Goal: Task Accomplishment & Management: Complete application form

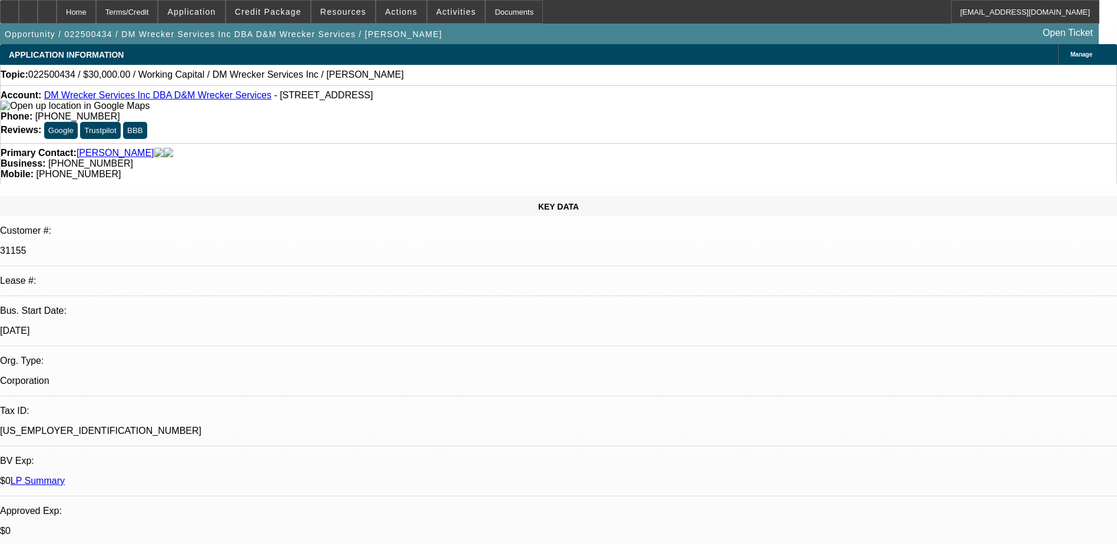
select select "0"
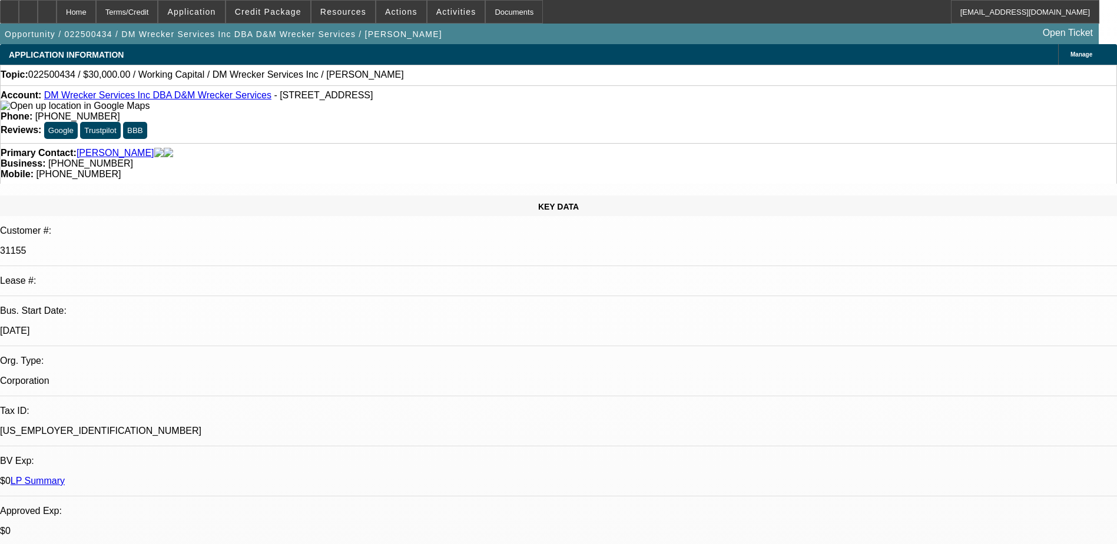
select select "0"
select select "1"
select select "2"
select select "6"
select select "1"
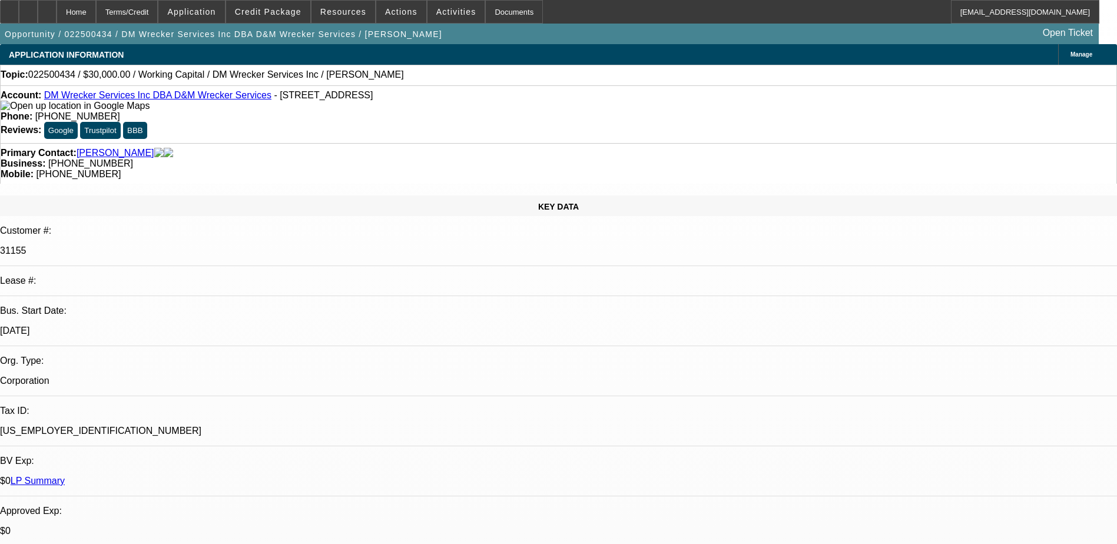
select select "2"
select select "6"
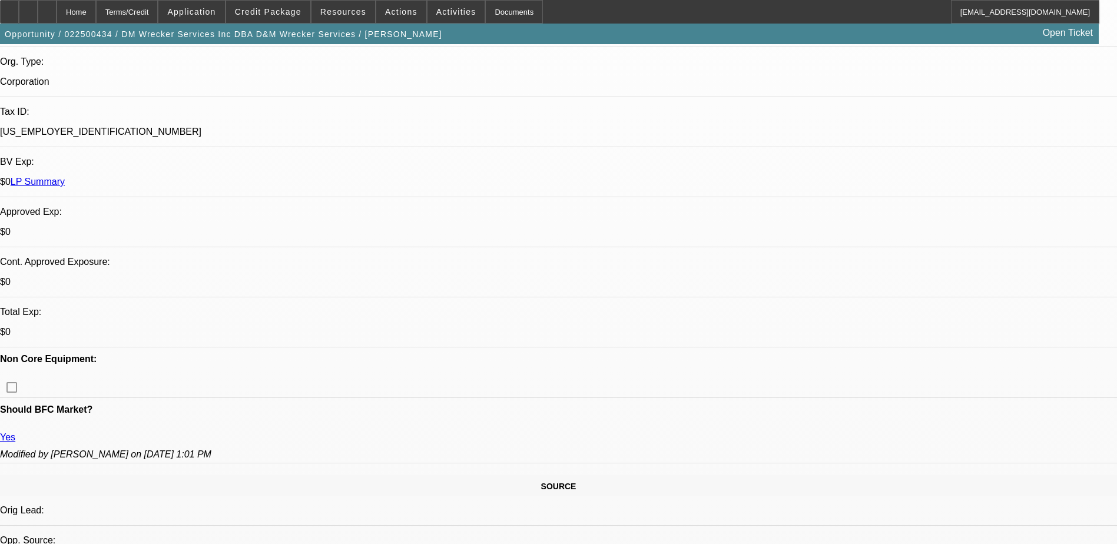
scroll to position [353, 0]
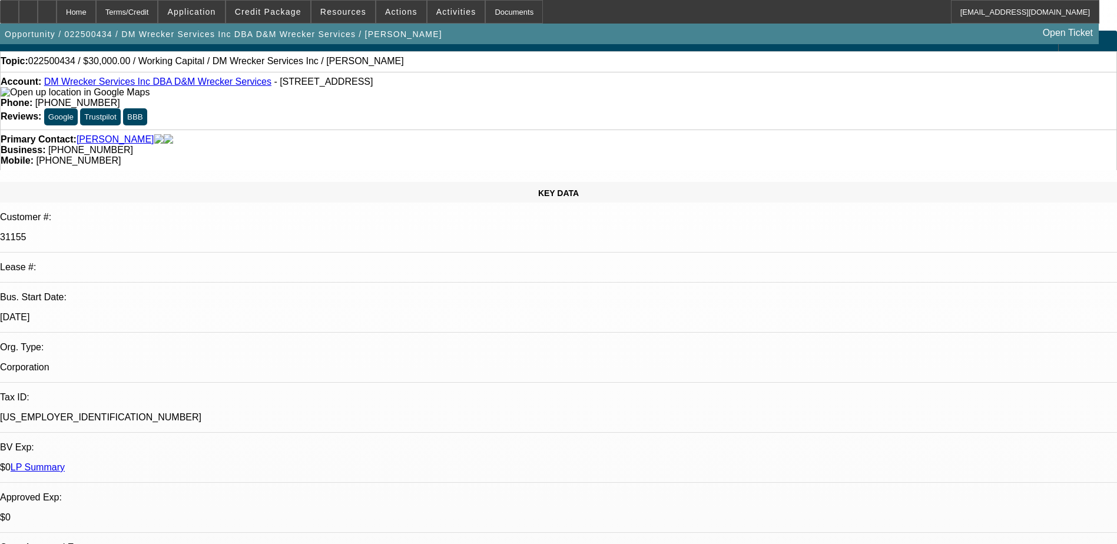
scroll to position [0, 0]
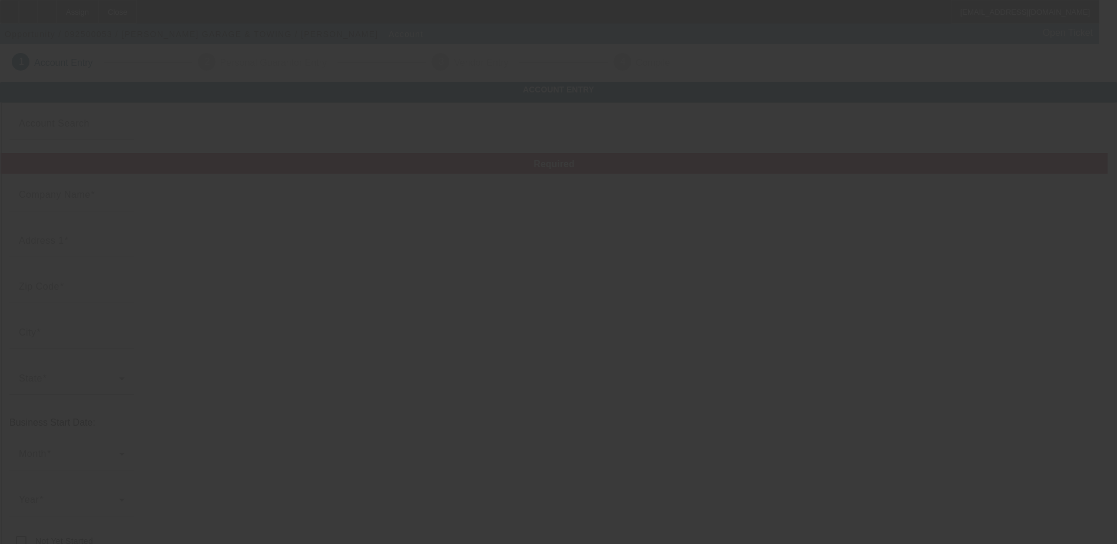
type input "HARVEY'S GARAGE & TOWING"
type input "559 Highway 8"
type input "29669"
type input "Pelzer"
type input "(864) 947-9822"
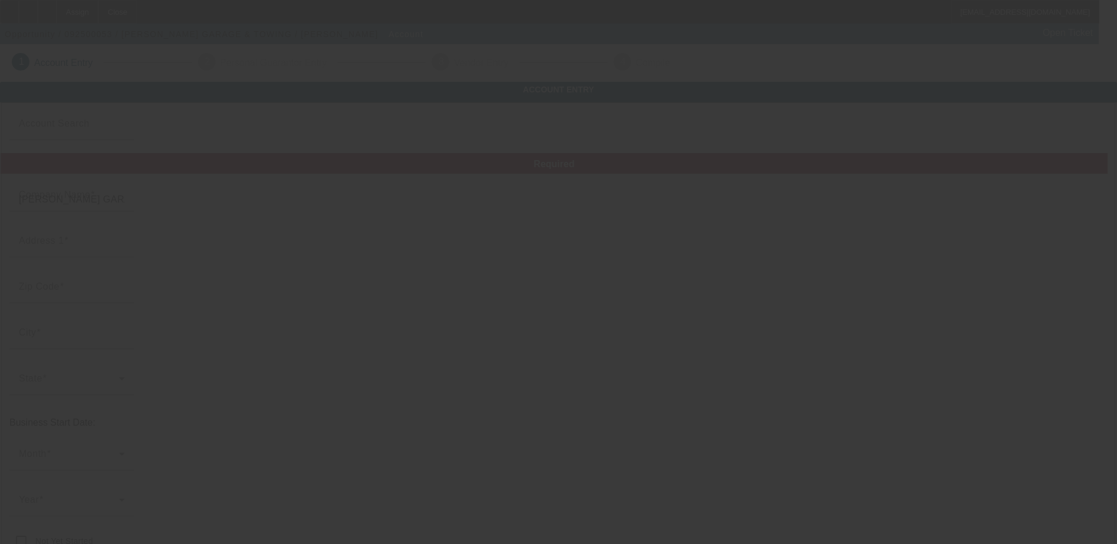
type input "harveysgaragepelzer@gmail.com"
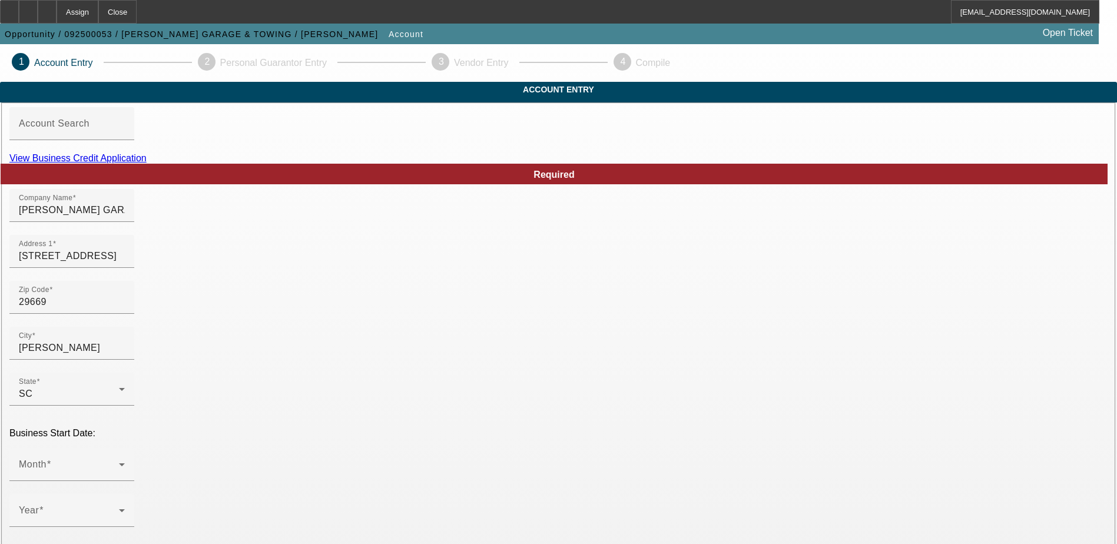
click at [147, 163] on link "View Business Credit Application" at bounding box center [77, 158] width 137 height 10
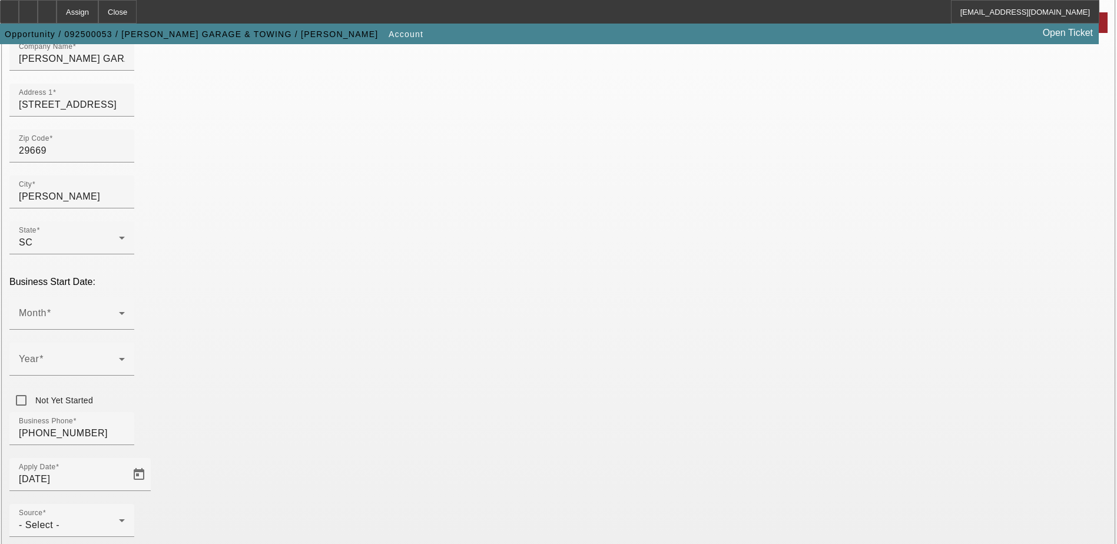
scroll to position [177, 0]
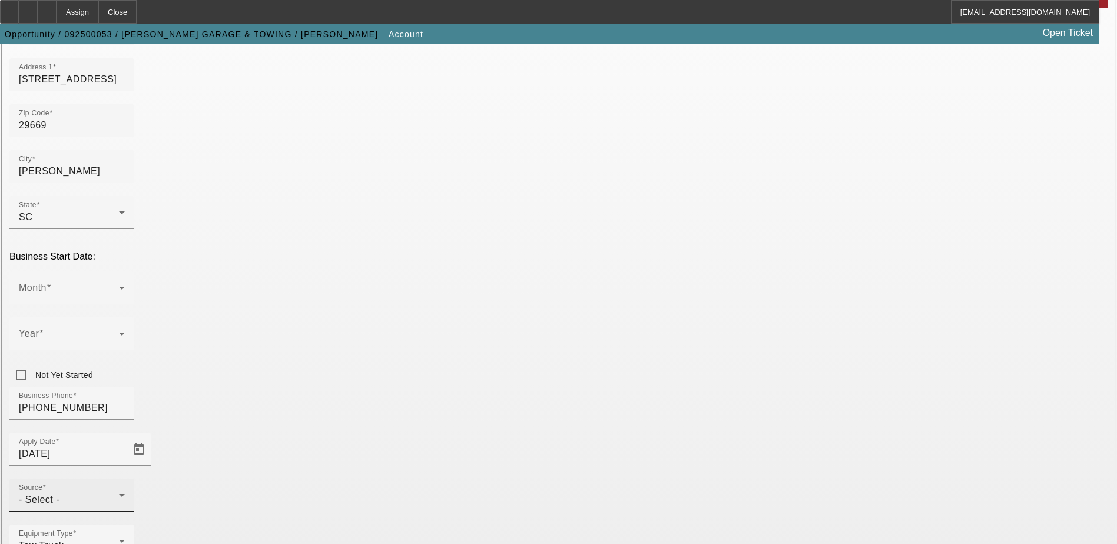
click at [119, 493] on div "- Select -" at bounding box center [69, 500] width 100 height 14
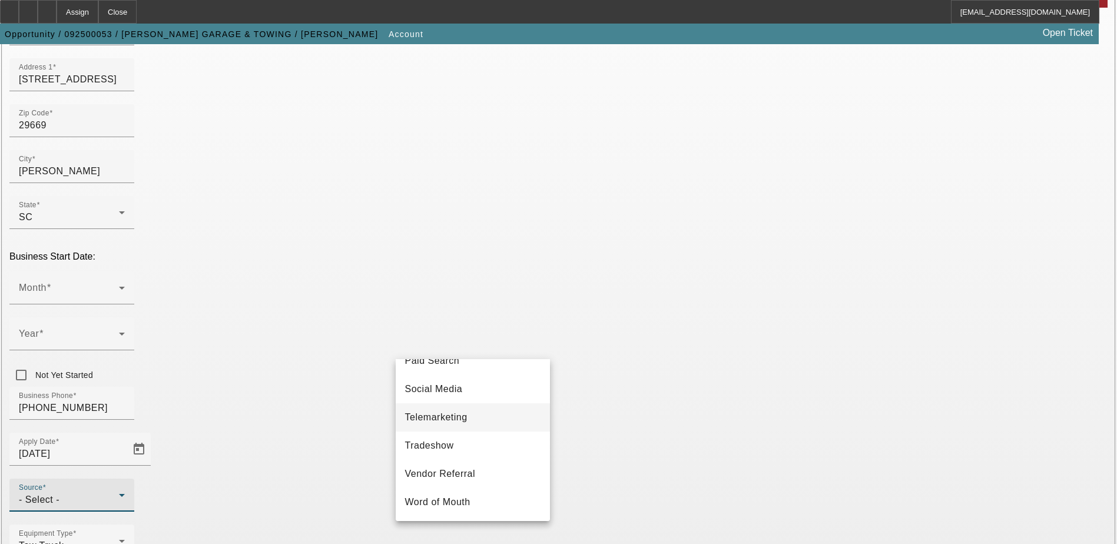
scroll to position [419, 0]
click at [475, 418] on mat-option "Telemarketing" at bounding box center [473, 417] width 154 height 28
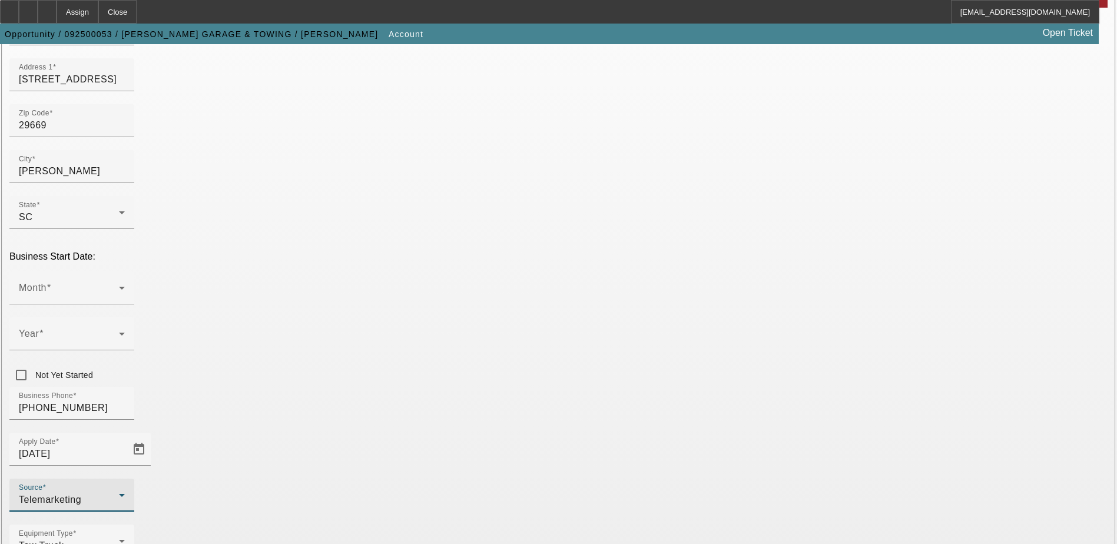
click at [442, 387] on div "Business Phone (864) 947-9822" at bounding box center [558, 410] width 1098 height 46
click at [134, 272] on div "Month" at bounding box center [71, 288] width 125 height 33
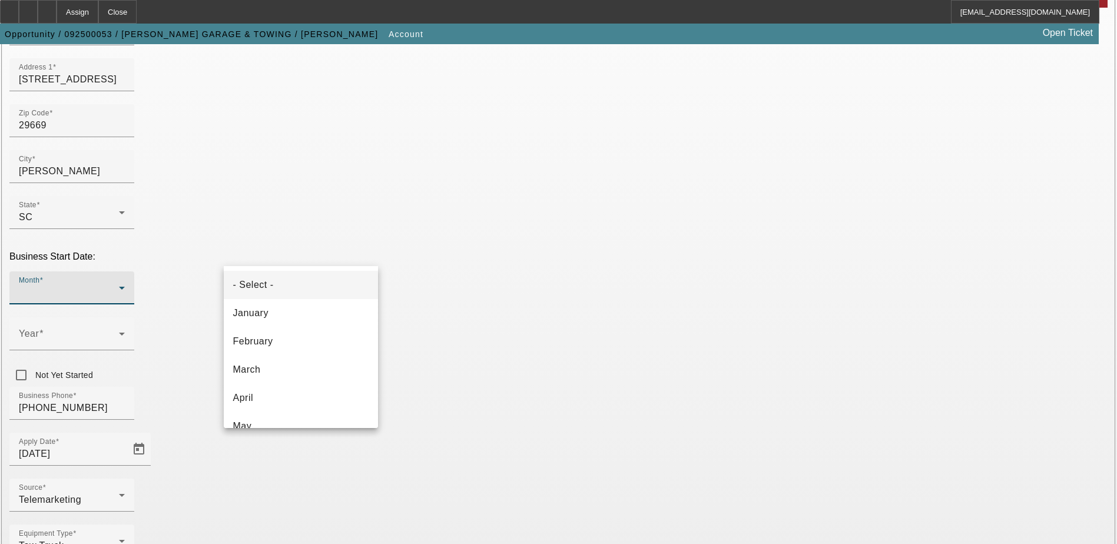
click at [347, 297] on mat-option "- Select -" at bounding box center [301, 285] width 154 height 28
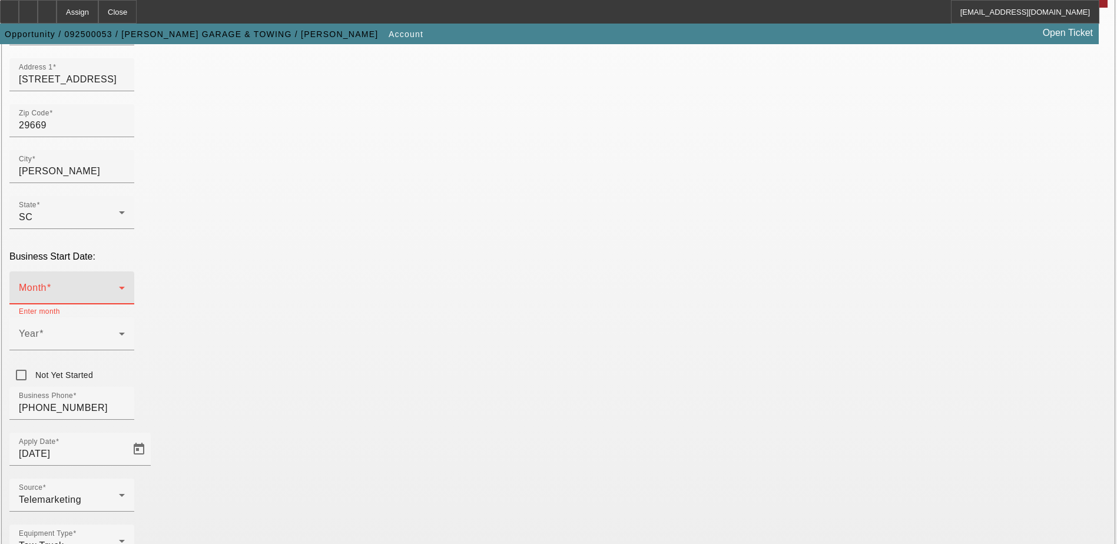
click at [119, 286] on span at bounding box center [69, 293] width 100 height 14
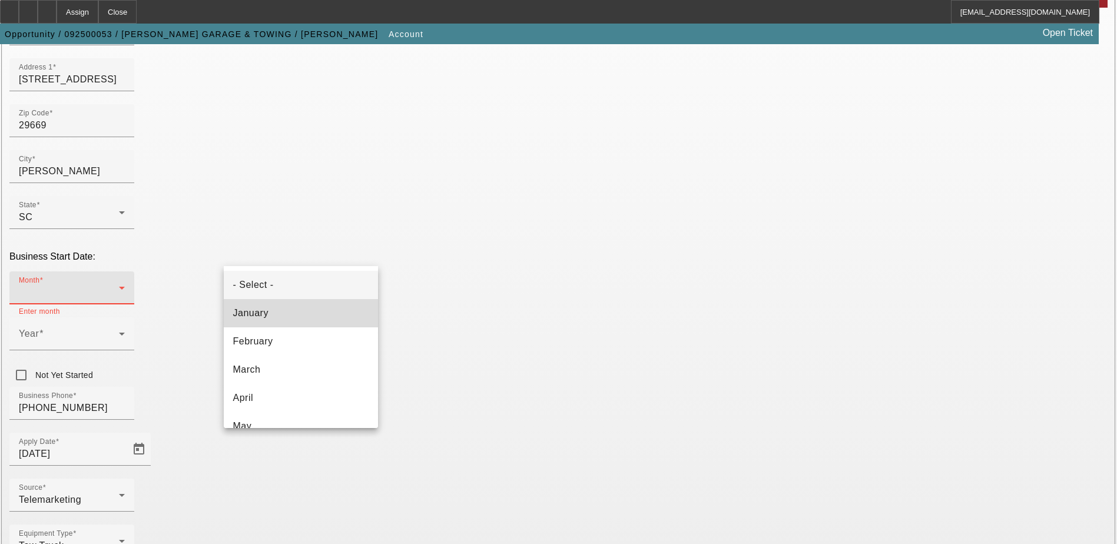
click at [307, 312] on mat-option "January" at bounding box center [301, 313] width 154 height 28
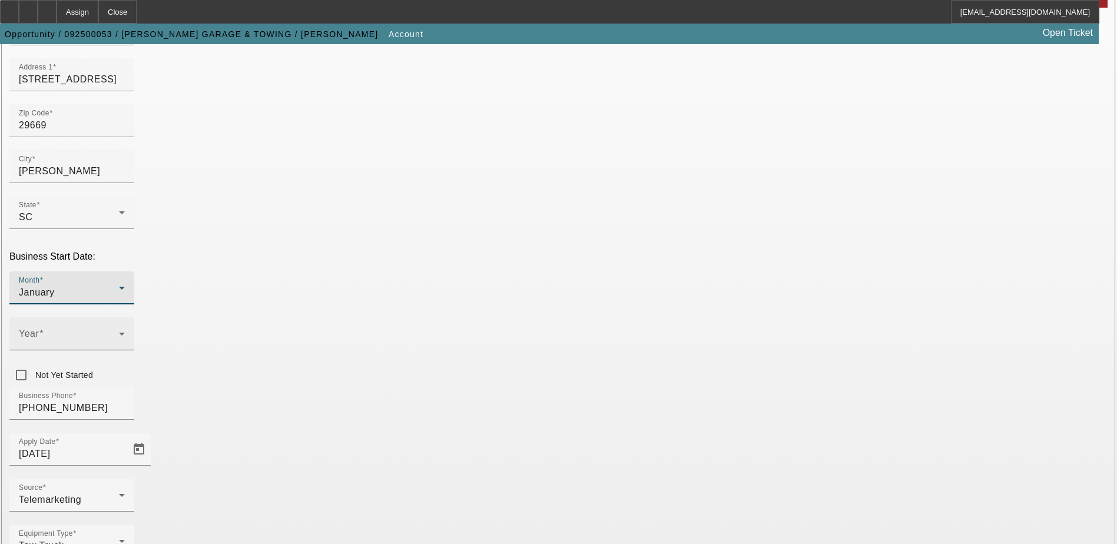
click at [119, 332] on span at bounding box center [69, 339] width 100 height 14
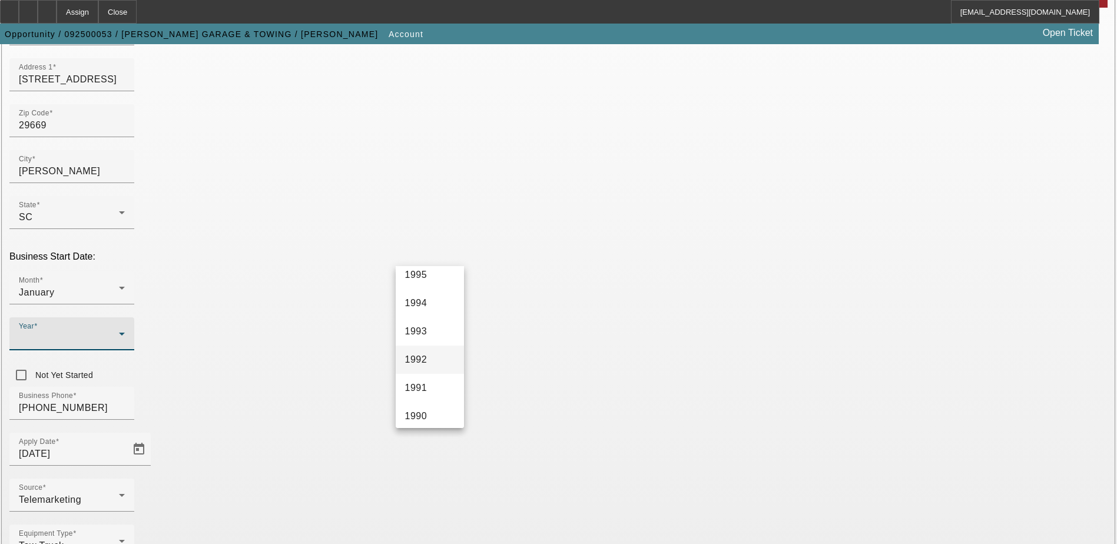
scroll to position [971, 0]
click at [422, 384] on span "1990" at bounding box center [416, 389] width 22 height 14
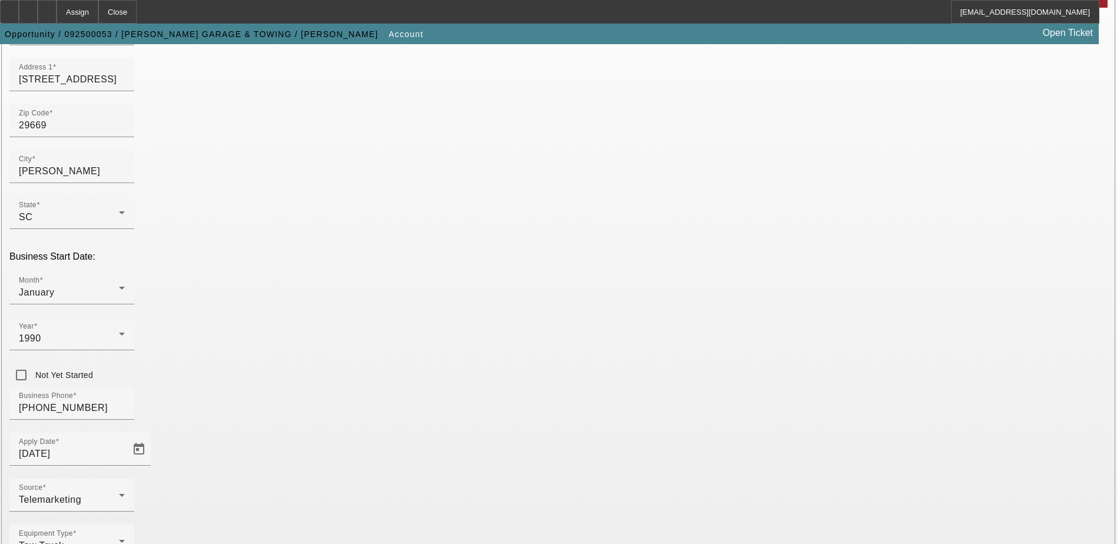
type input "023586273"
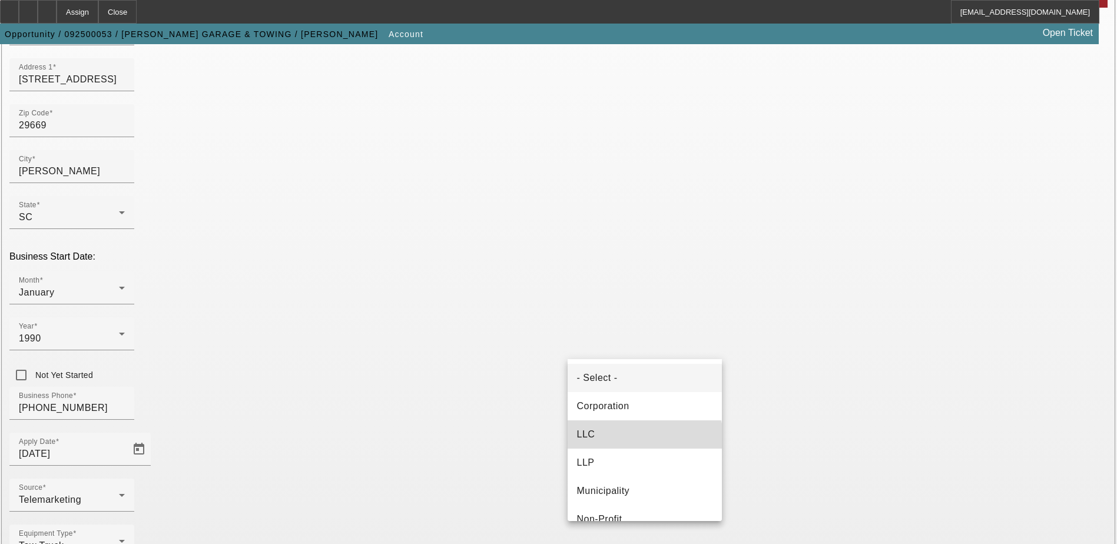
click at [644, 443] on mat-option "LLC" at bounding box center [645, 435] width 154 height 28
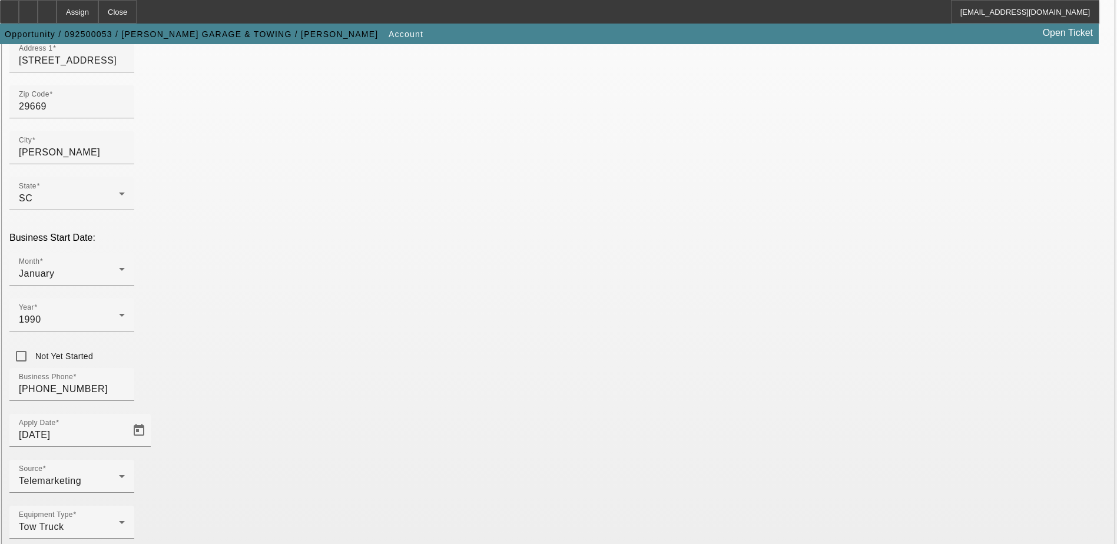
scroll to position [210, 0]
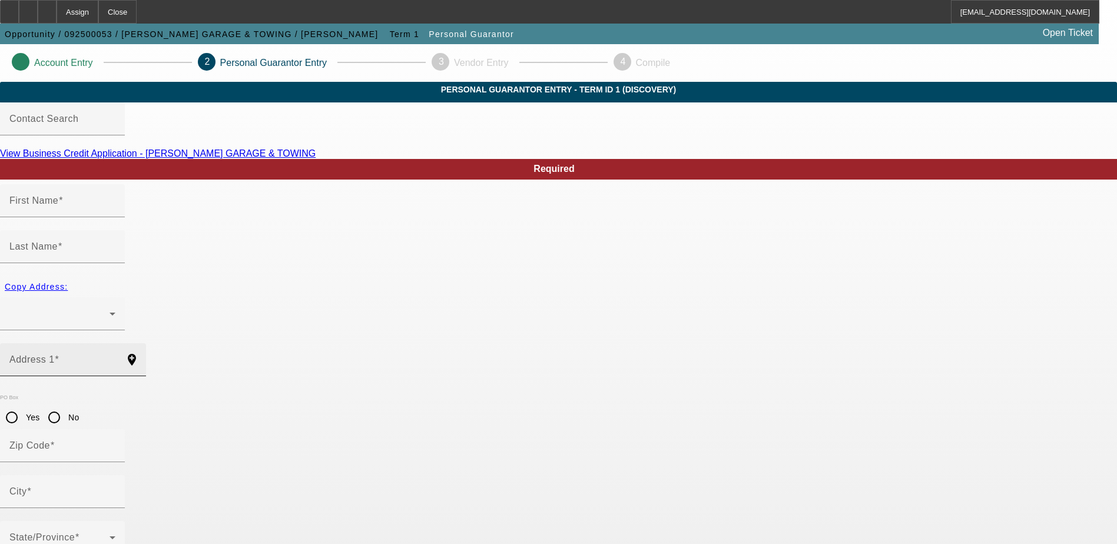
type input "Billy"
type input "Harvey"
radio input "true"
type input "(864) 449-1617"
type input "247-25-6194"
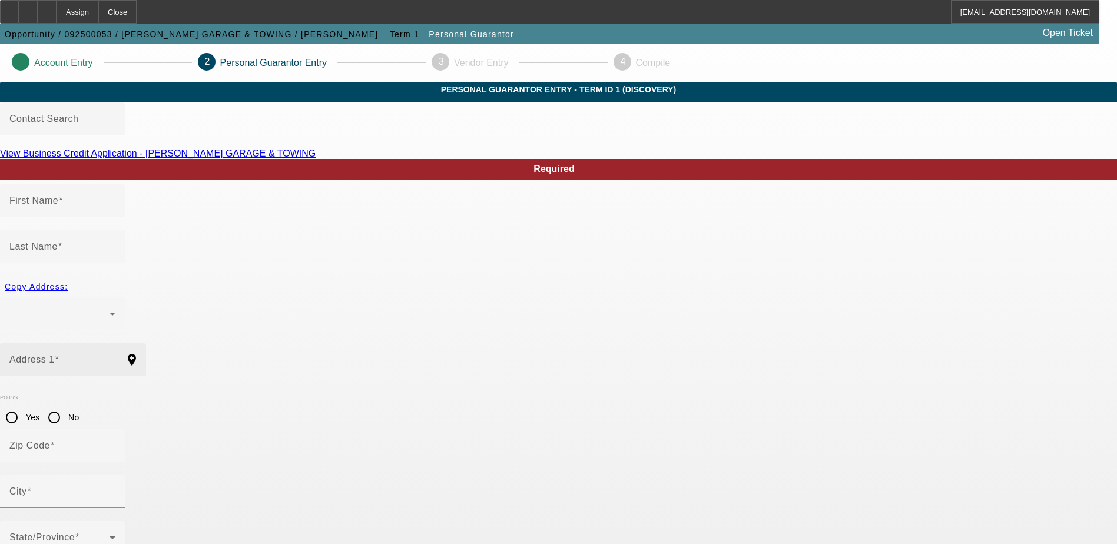
type input "harveysgaragepelzer@gmail.com"
type input "(864) 947-9822"
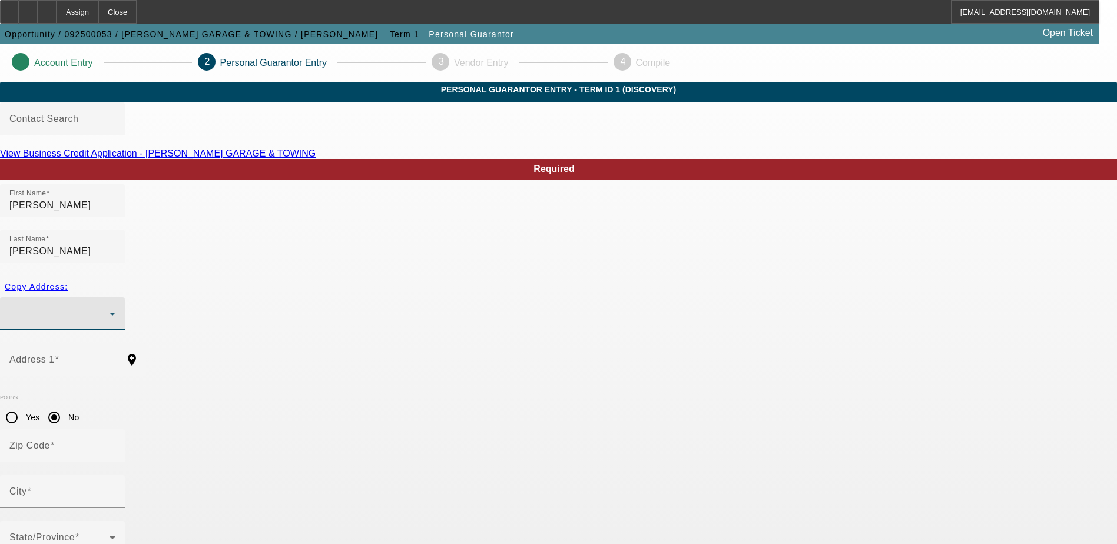
click at [110, 307] on div at bounding box center [59, 314] width 100 height 14
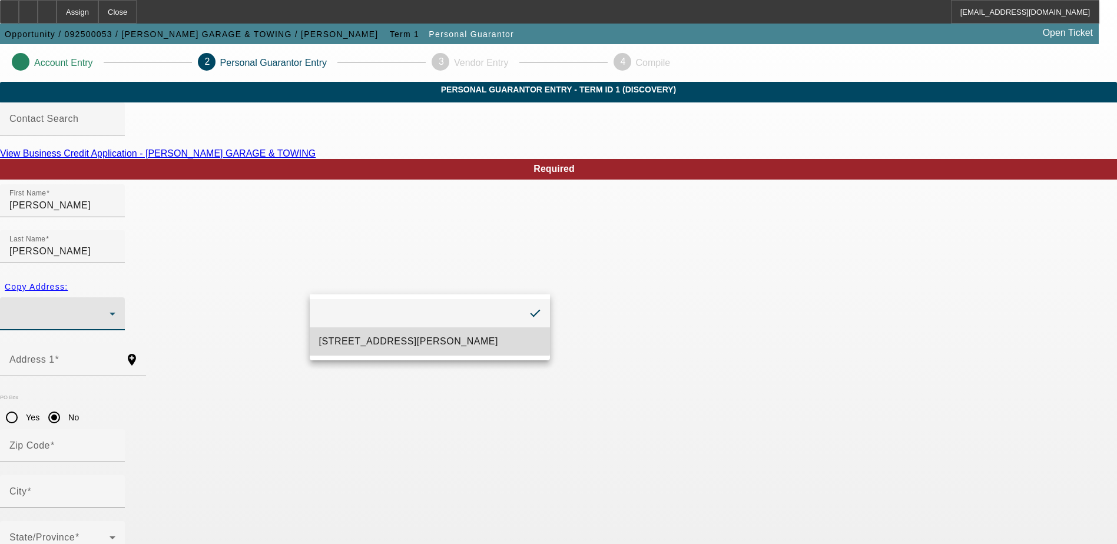
click at [418, 336] on span "559 Highway 8 Pelzer, SC 29669" at bounding box center [408, 342] width 179 height 14
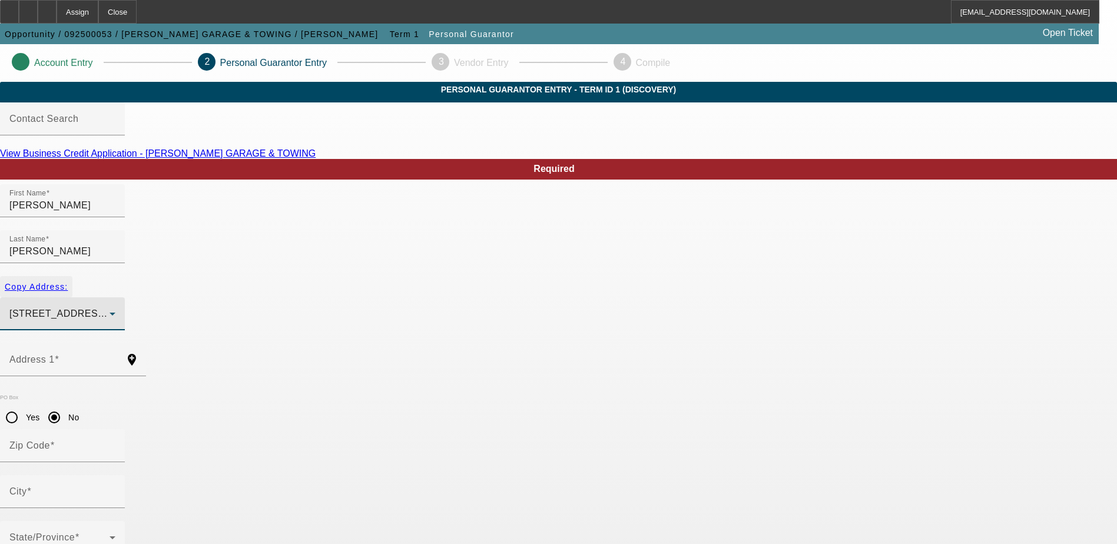
click at [68, 282] on span "Copy Address:" at bounding box center [36, 286] width 63 height 9
type input "559 Highway 8"
radio input "false"
type input "29669"
type input "Pelzer"
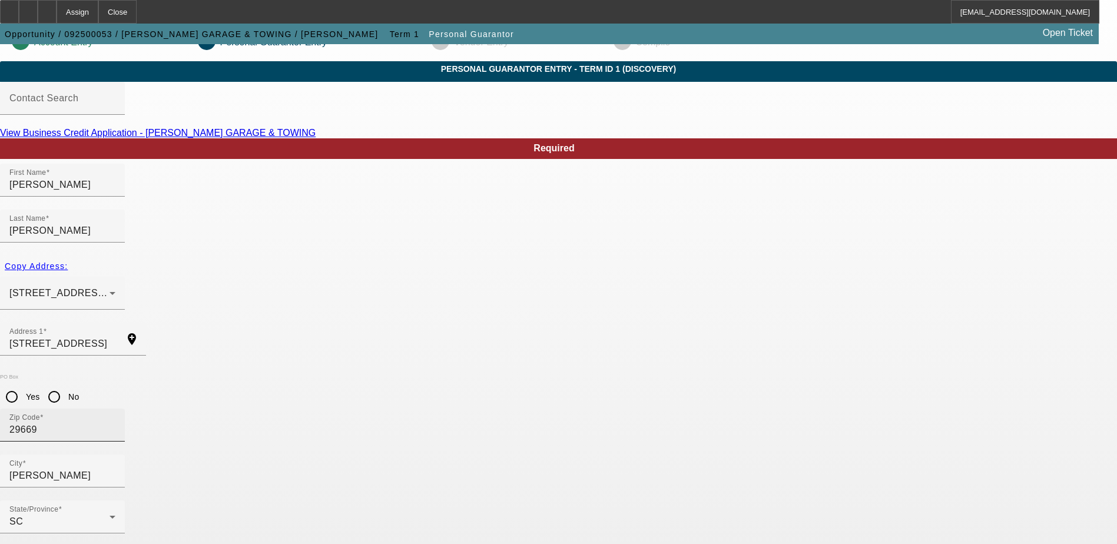
scroll to position [32, 0]
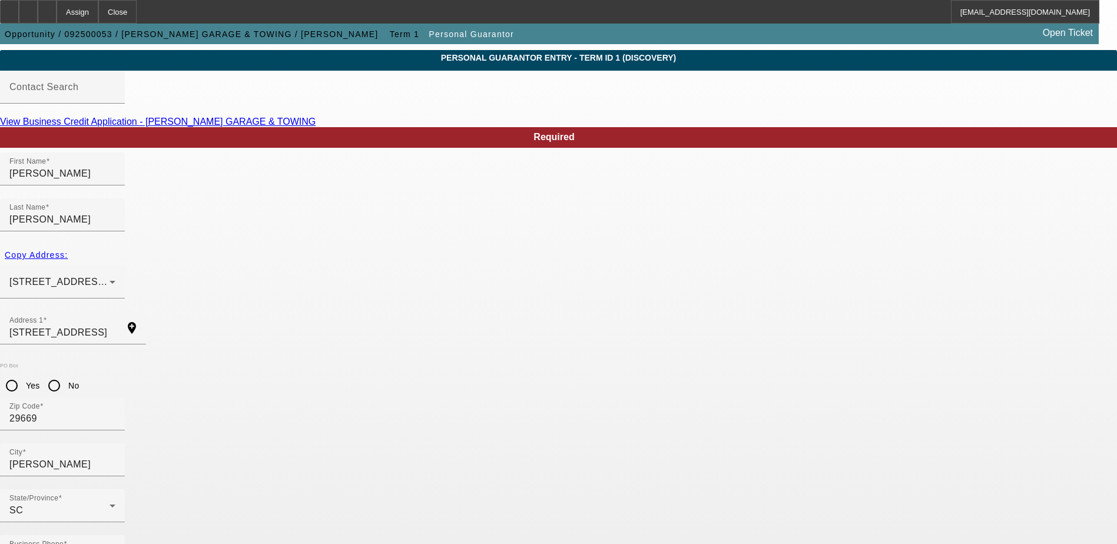
type input "100"
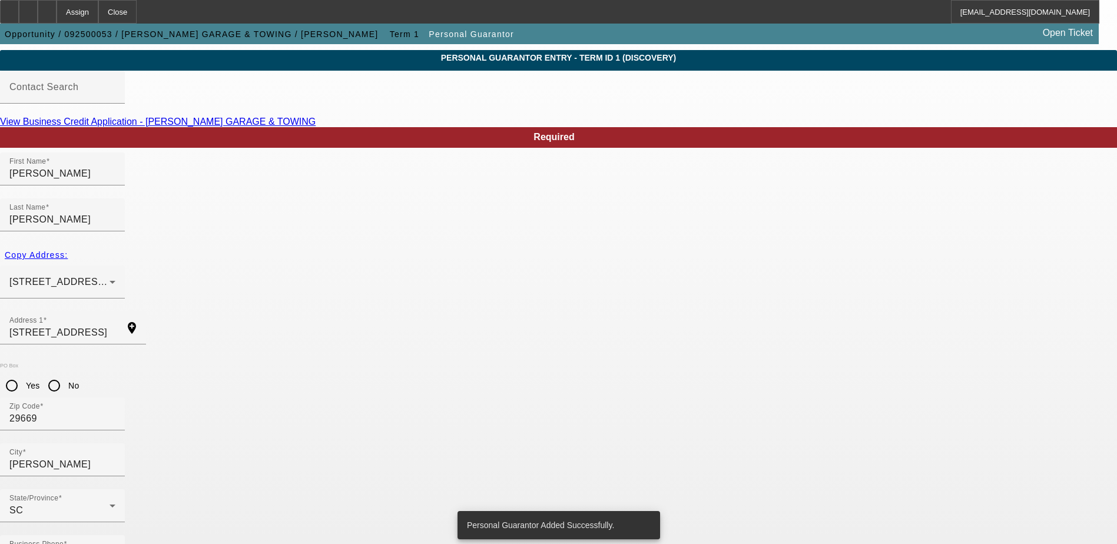
scroll to position [0, 0]
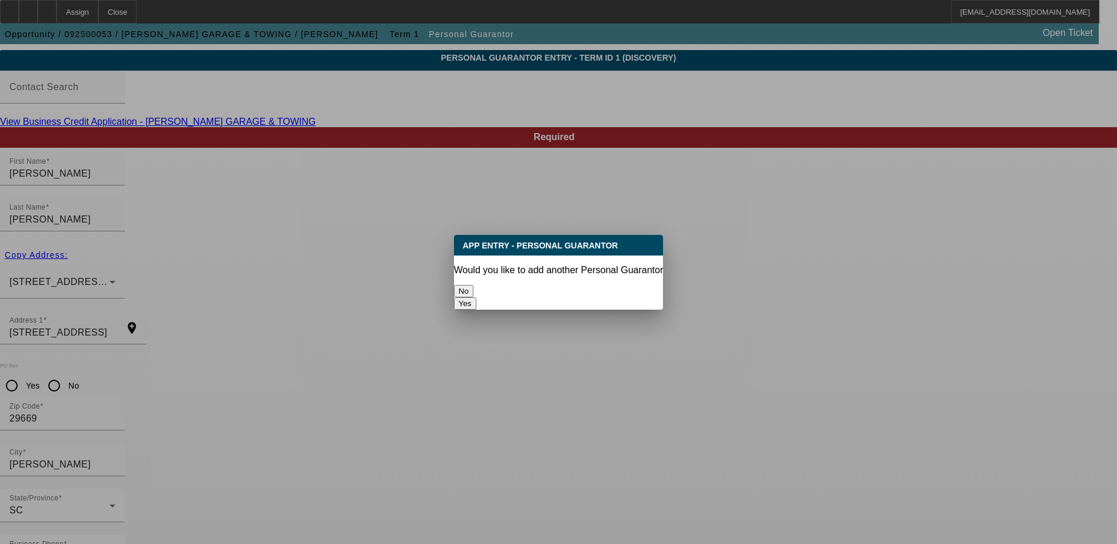
click at [474, 285] on button "No" at bounding box center [463, 291] width 19 height 12
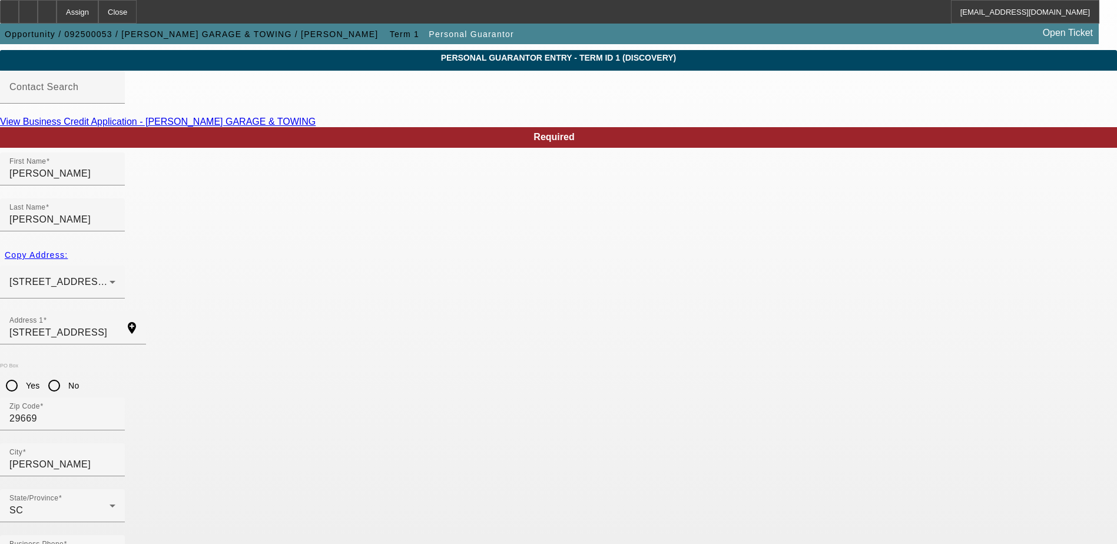
scroll to position [32, 0]
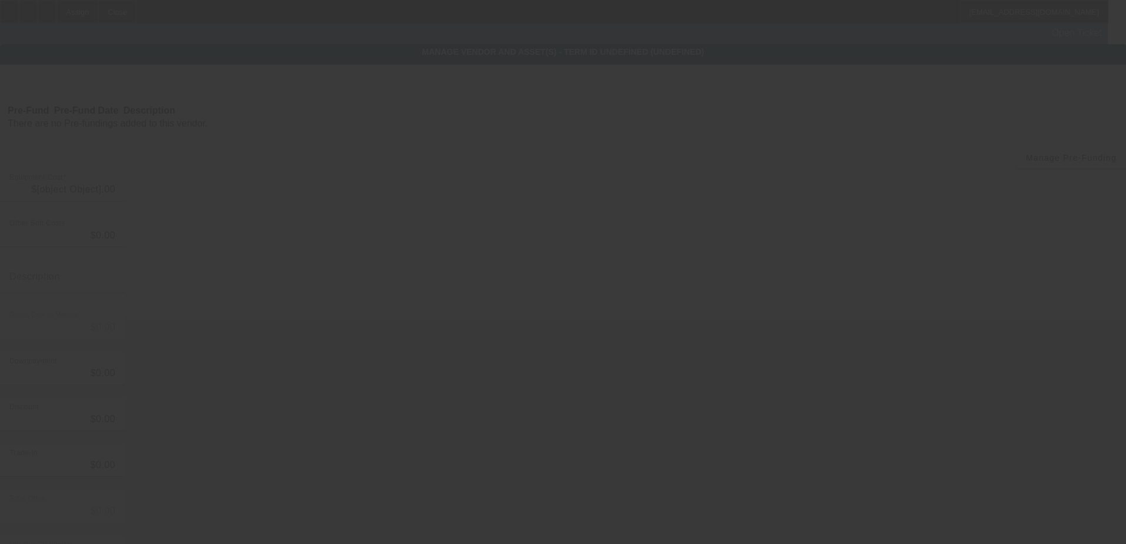
type input "$130,000.00"
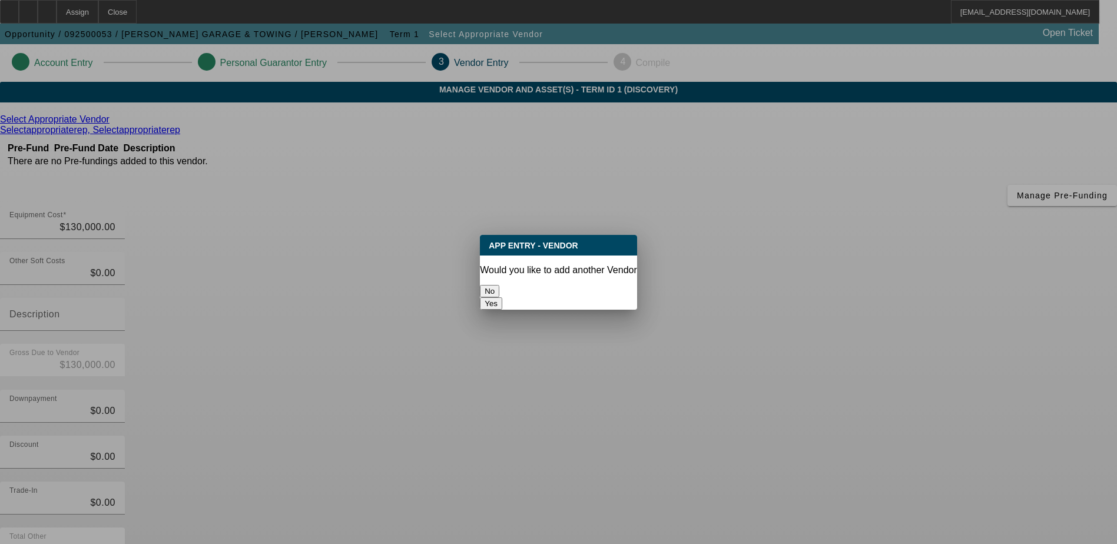
click at [499, 285] on button "No" at bounding box center [489, 291] width 19 height 12
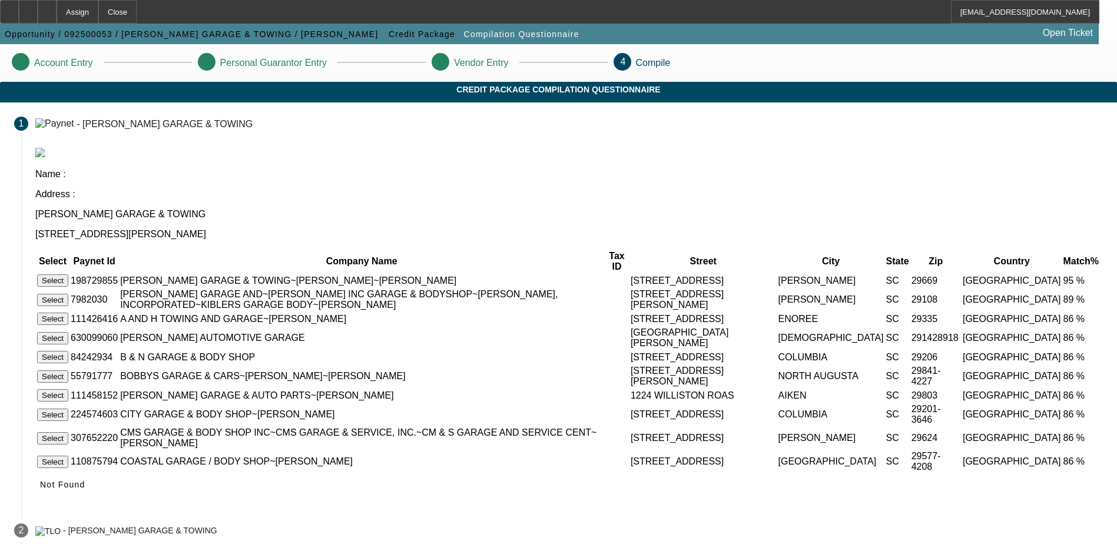
click at [68, 274] on button "Select" at bounding box center [52, 280] width 31 height 12
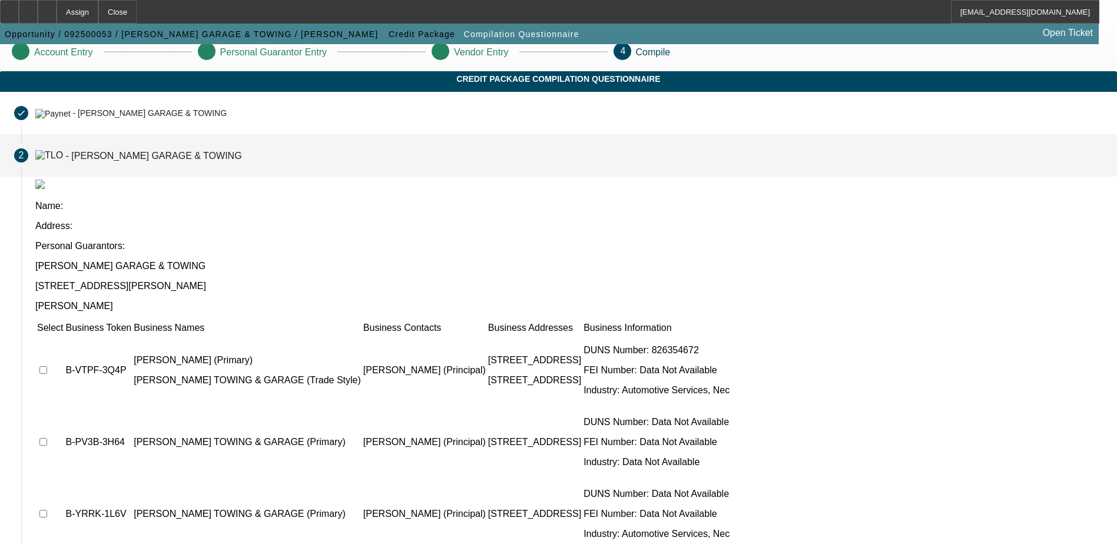
click at [47, 366] on input "checkbox" at bounding box center [43, 370] width 8 height 8
checkbox input "true"
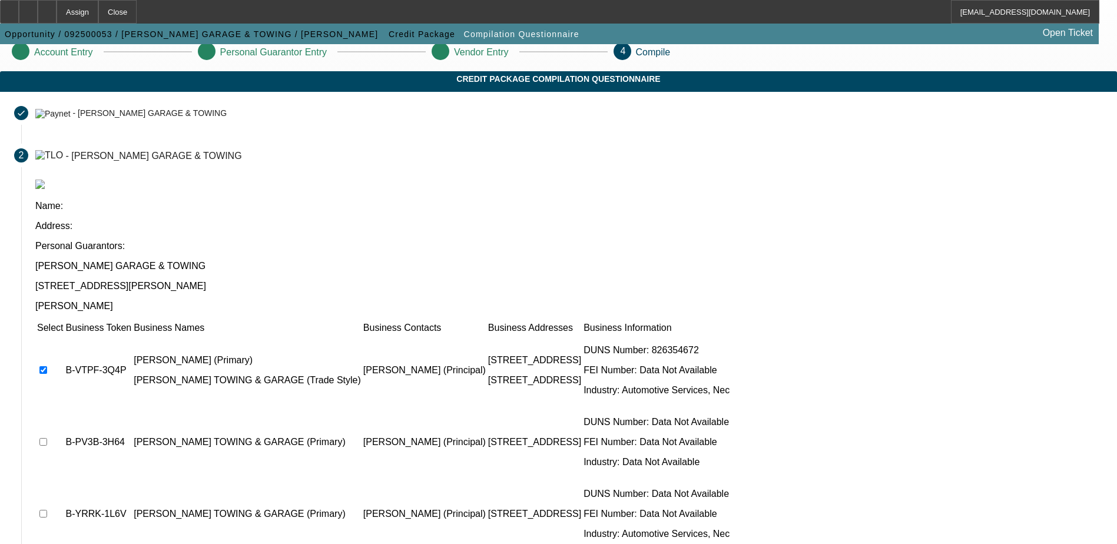
click at [47, 438] on input "checkbox" at bounding box center [43, 442] width 8 height 8
checkbox input "true"
click at [47, 510] on input "checkbox" at bounding box center [43, 514] width 8 height 8
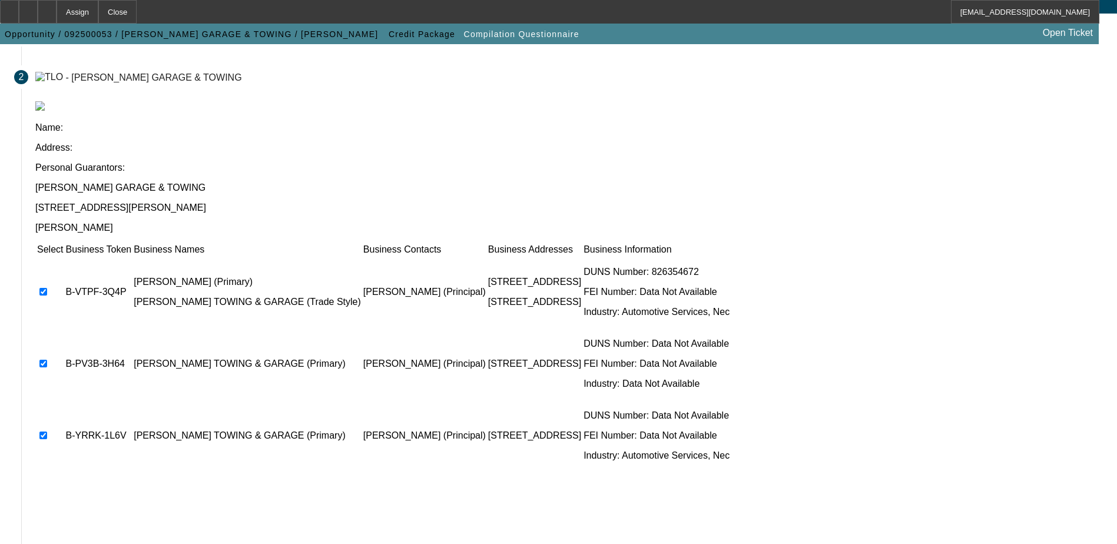
scroll to position [107, 0]
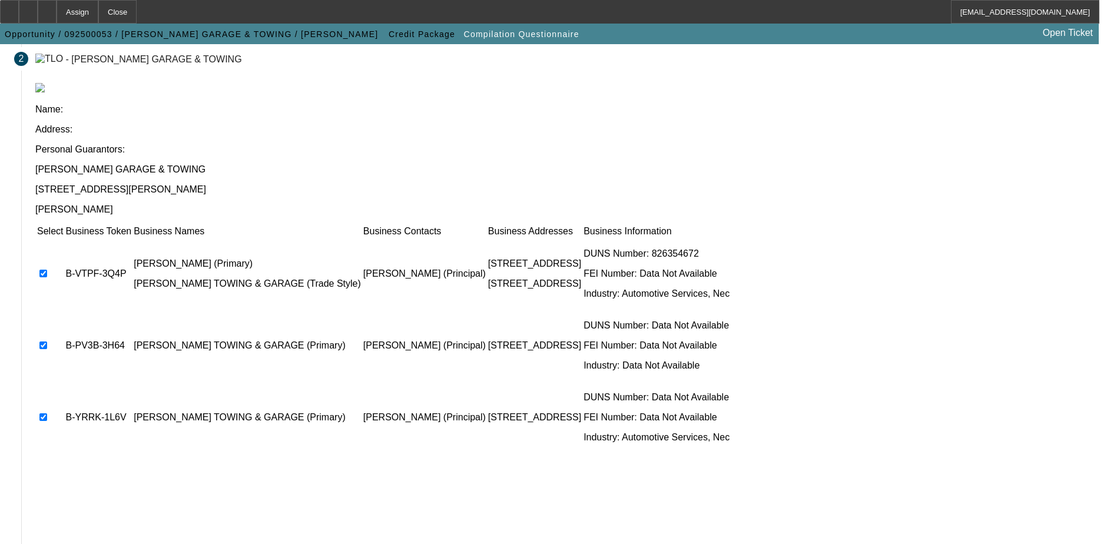
click at [47, 413] on input "checkbox" at bounding box center [43, 417] width 8 height 8
checkbox input "false"
click at [64, 310] on td at bounding box center [50, 345] width 27 height 71
drag, startPoint x: 259, startPoint y: 224, endPoint x: 256, endPoint y: 209, distance: 15.5
click at [47, 342] on input "checkbox" at bounding box center [43, 346] width 8 height 8
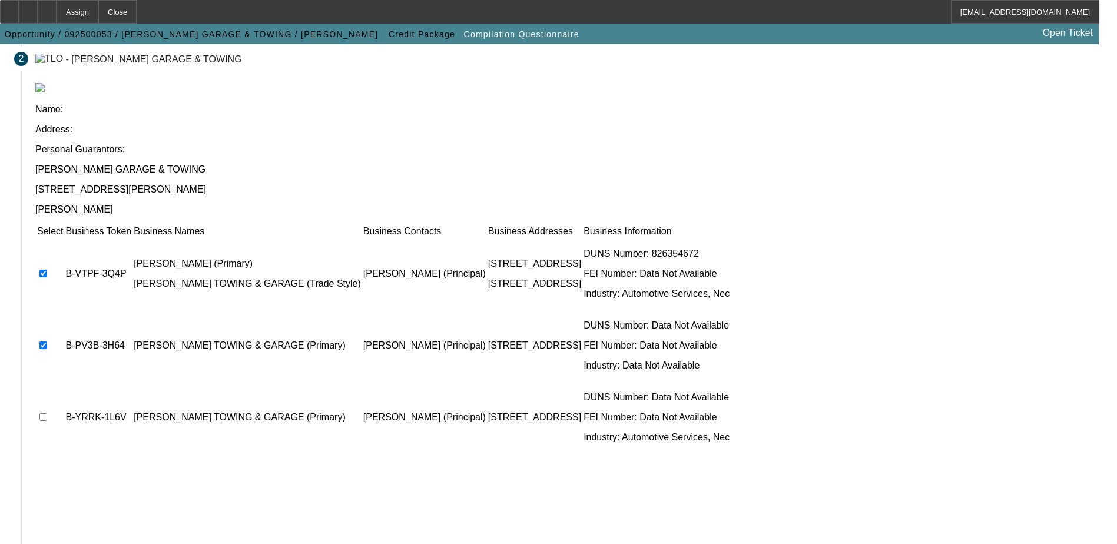
checkbox input "false"
click at [47, 270] on input "checkbox" at bounding box center [43, 274] width 8 height 8
checkbox input "false"
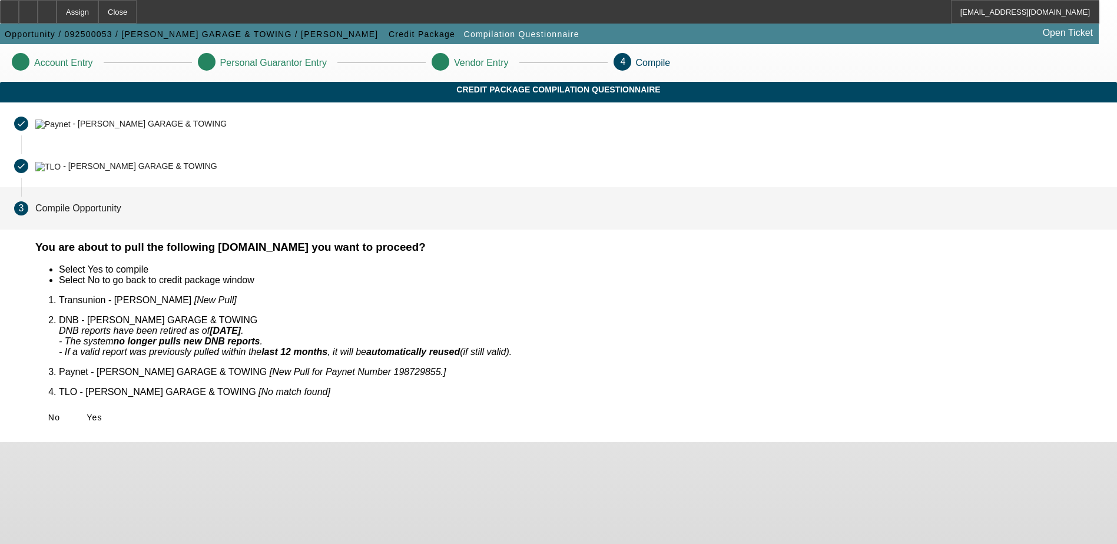
scroll to position [0, 0]
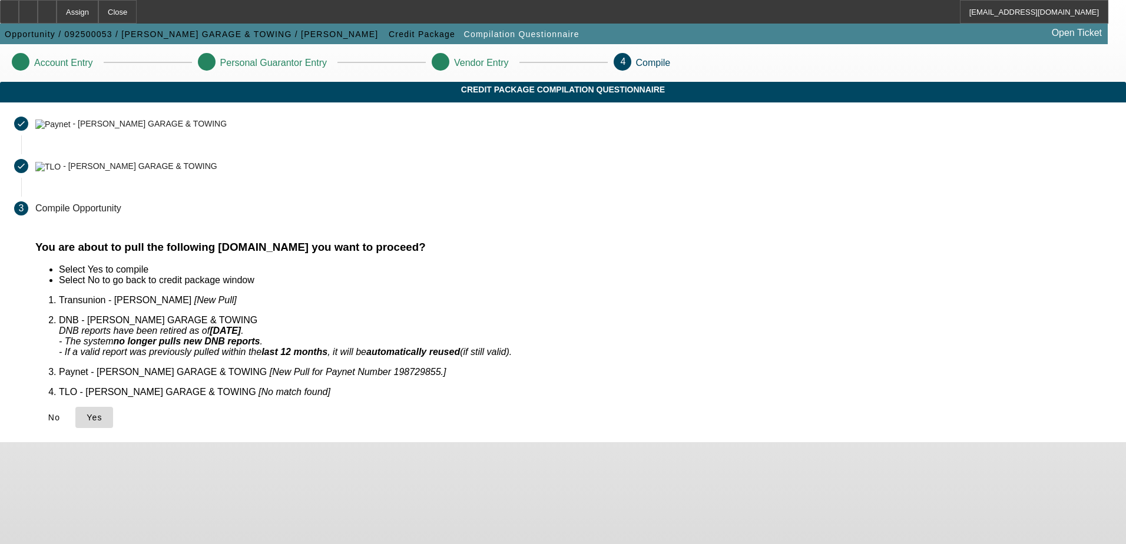
click at [87, 413] on icon at bounding box center [87, 417] width 0 height 9
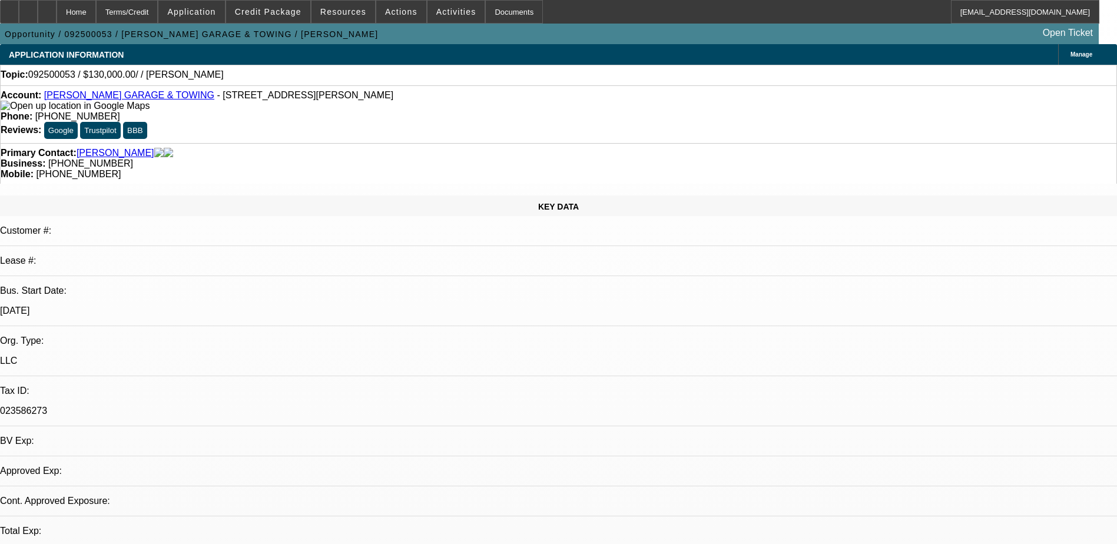
select select "0"
select select "2"
select select "0.1"
select select "1"
select select "2"
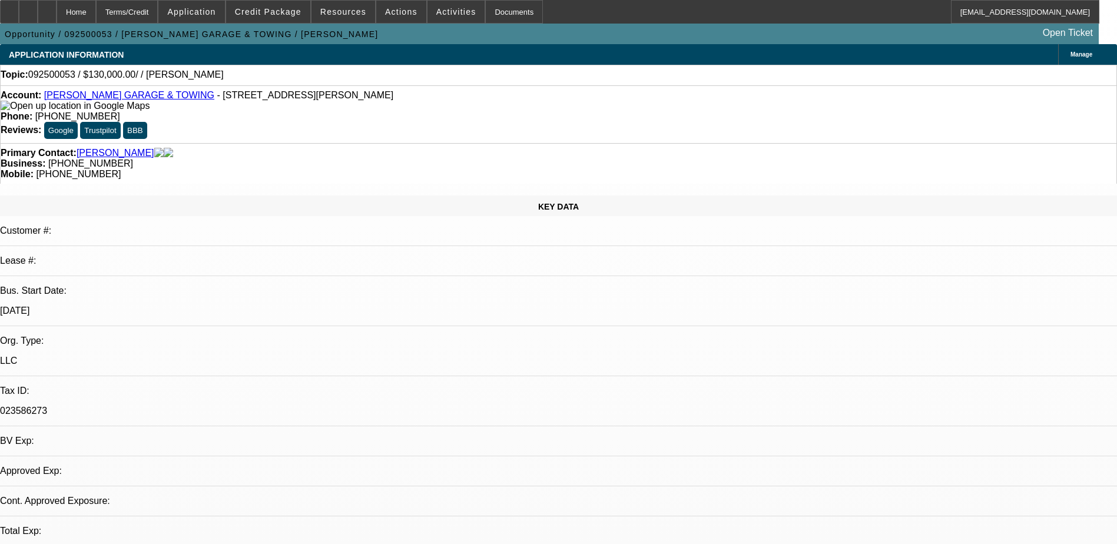
select select "4"
click at [57, 15] on div at bounding box center [47, 12] width 19 height 24
select select "0"
select select "2"
select select "0.1"
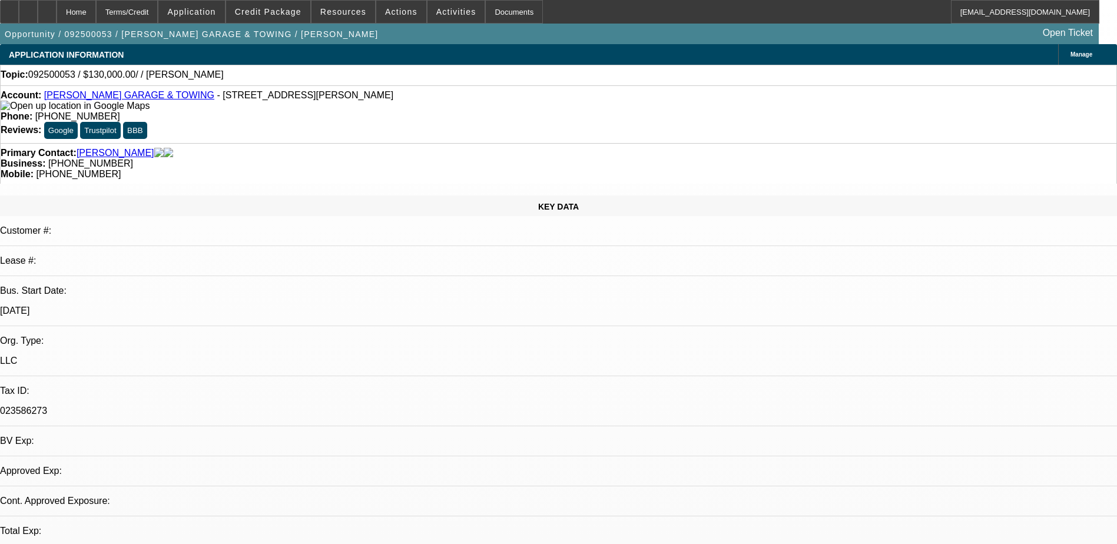
select select "1"
select select "2"
select select "4"
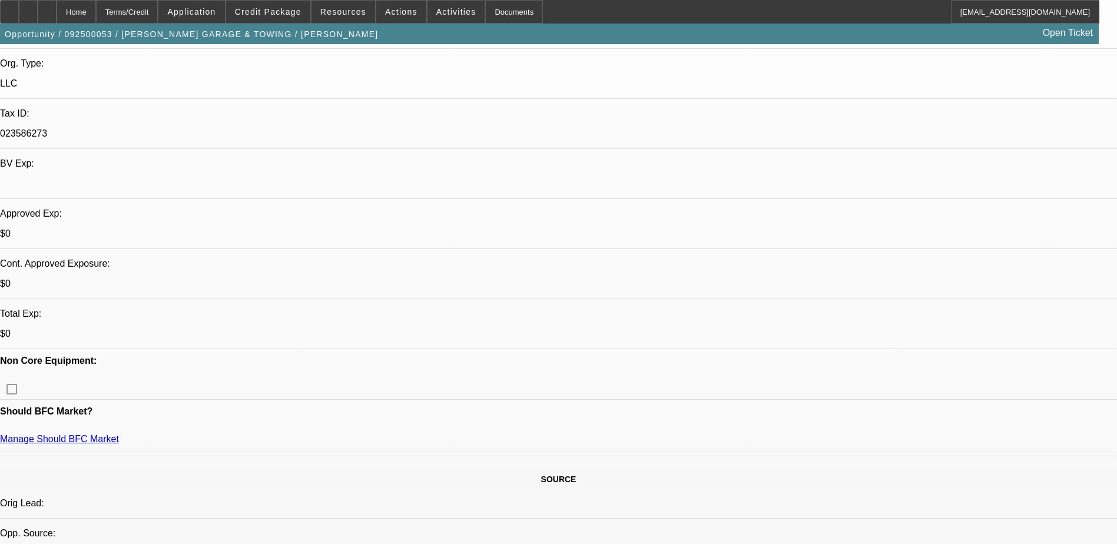
scroll to position [294, 0]
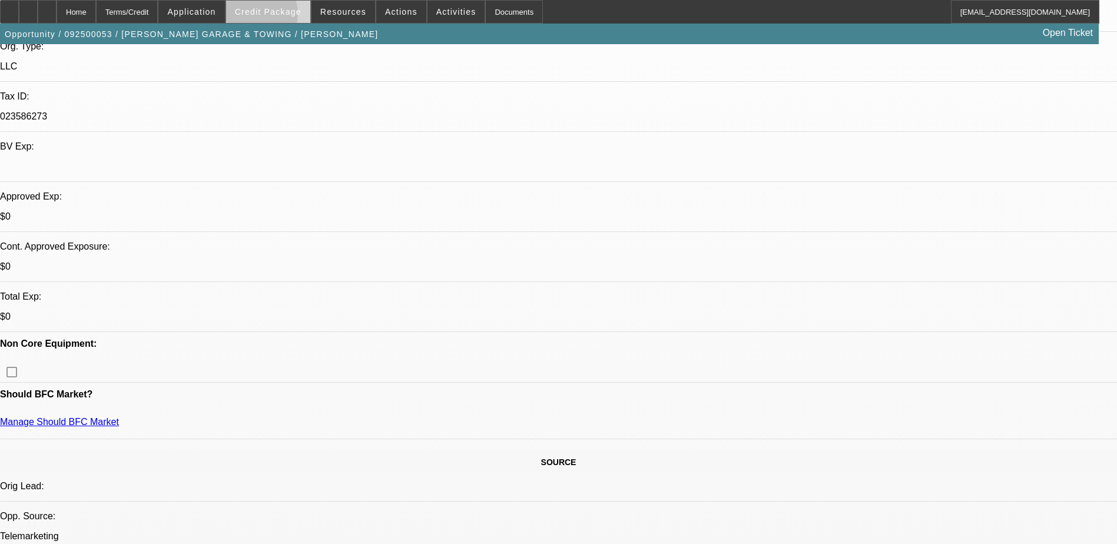
click at [272, 16] on span at bounding box center [268, 12] width 84 height 28
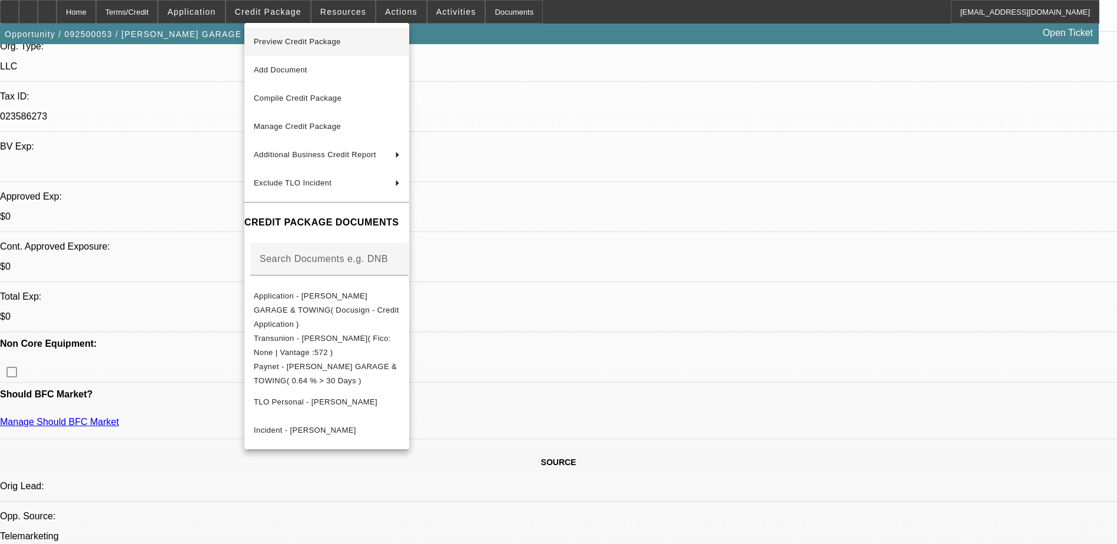
click at [351, 42] on span "Preview Credit Package" at bounding box center [327, 42] width 146 height 14
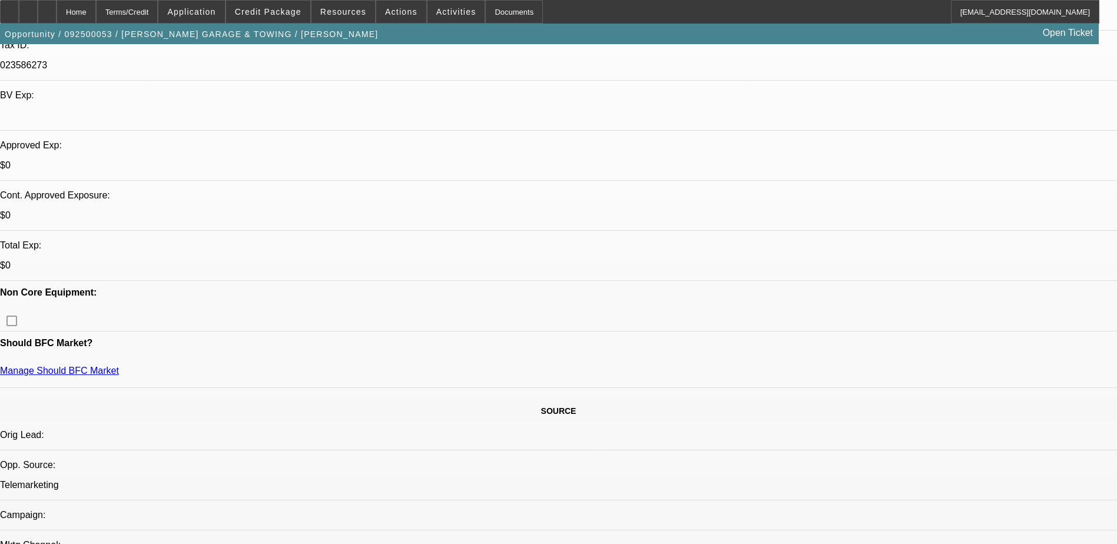
scroll to position [412, 0]
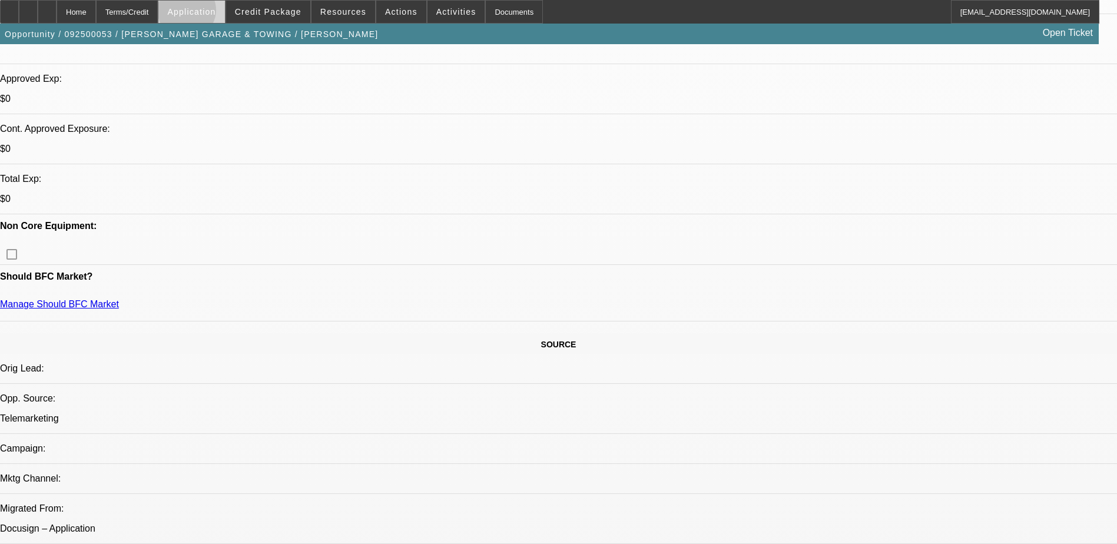
click at [216, 13] on span "Application" at bounding box center [191, 11] width 48 height 9
click at [246, 33] on button "Account" at bounding box center [242, 42] width 108 height 28
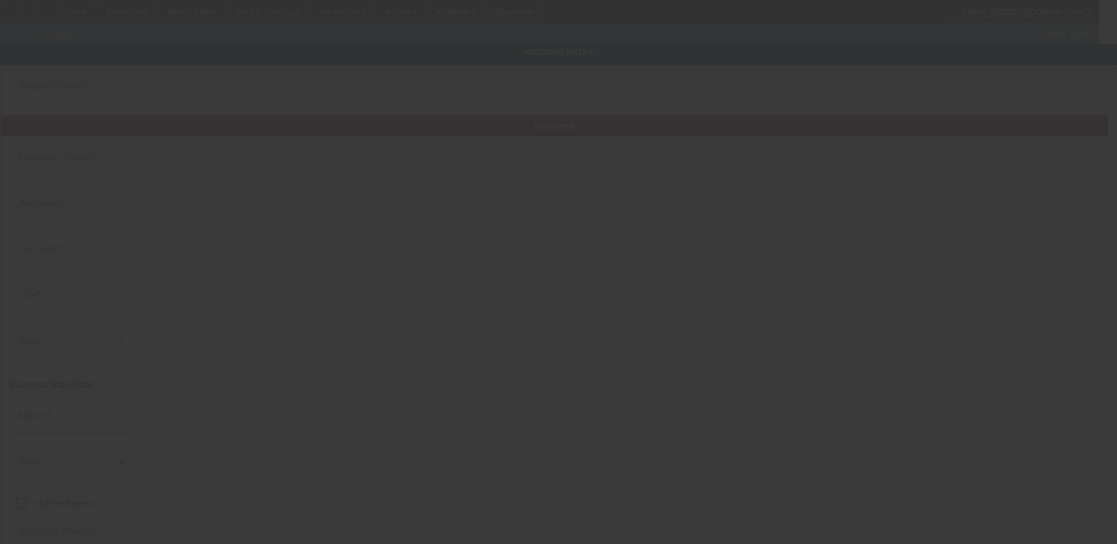
type input "HARVEY'S GARAGE & TOWING"
type input "559 Highway 8"
type input "29669"
type input "Pelzer"
type input "(864) 947-9822"
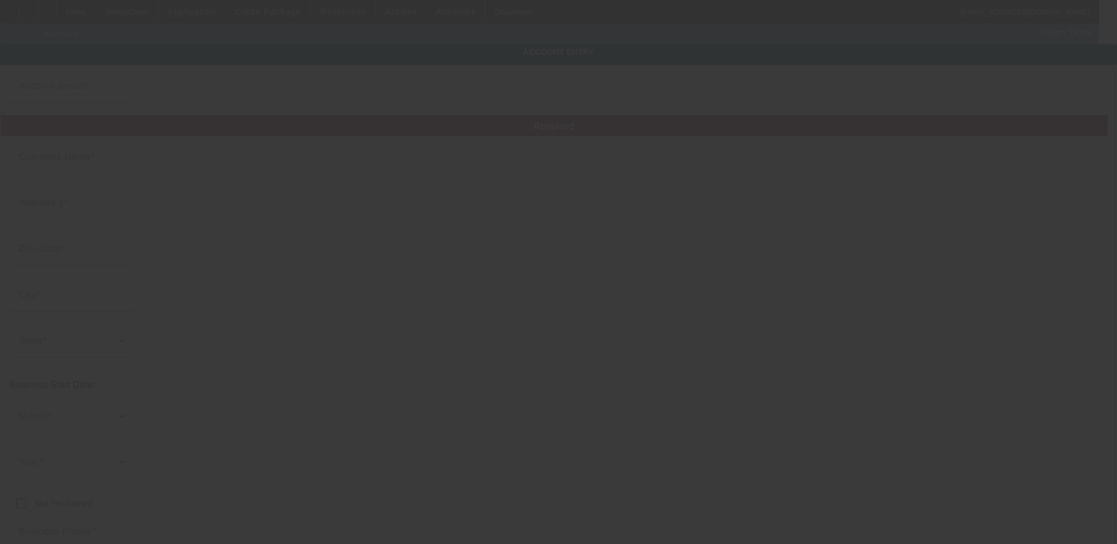
type input "harveysgaragepelzer@gmail.com"
type input "023586273"
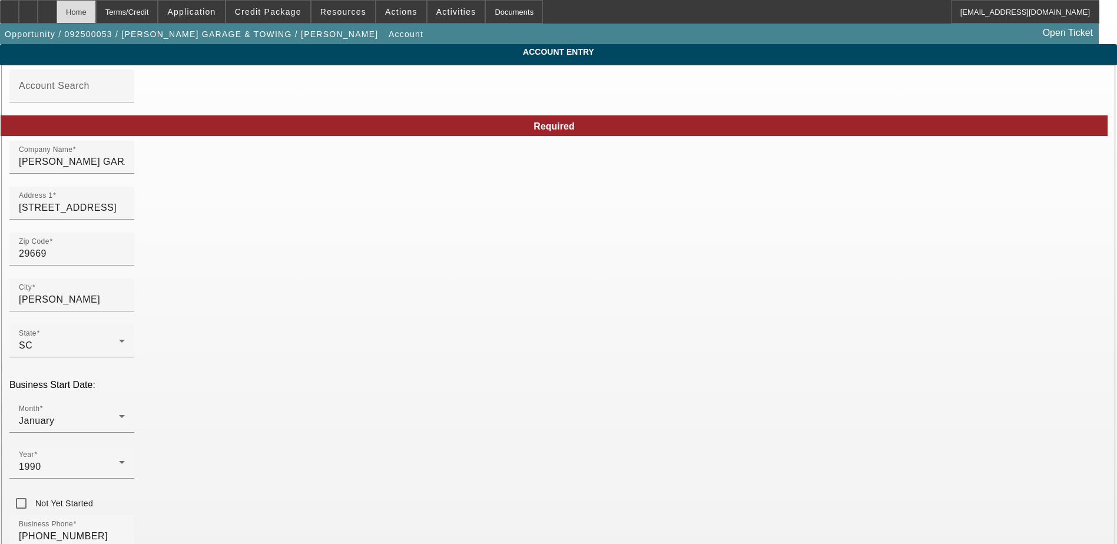
click at [96, 16] on div "Home" at bounding box center [76, 12] width 39 height 24
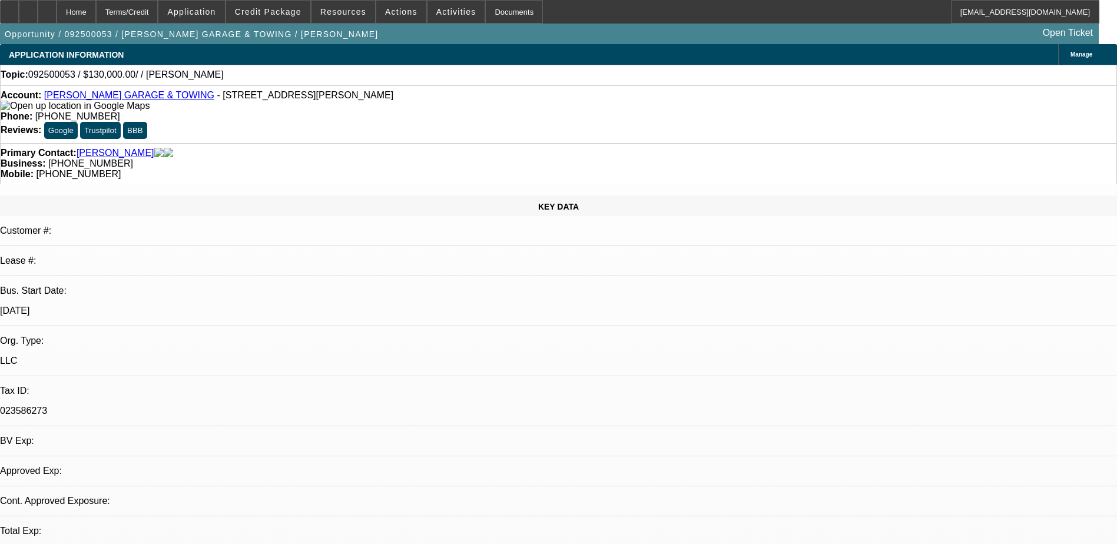
select select "0"
select select "2"
select select "0.1"
select select "4"
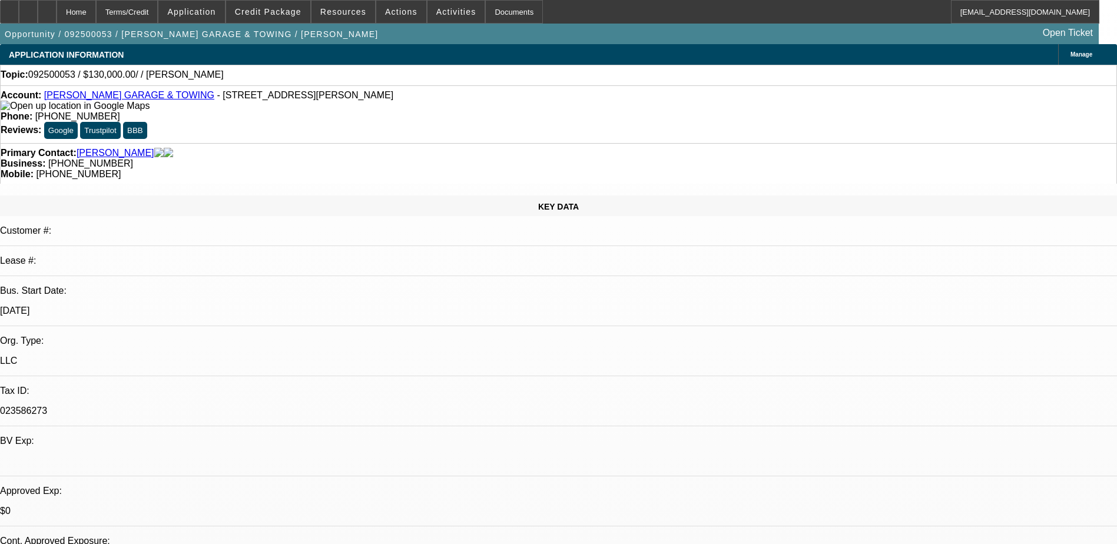
click at [256, 76] on div "Topic: 092500053 / $130,000.00/ / Harvey, Billy" at bounding box center [559, 74] width 1116 height 11
drag, startPoint x: 168, startPoint y: 100, endPoint x: 55, endPoint y: 98, distance: 112.5
click at [55, 98] on div "Account: HARVEY'S GARAGE & TOWING - 559 Highway 8, Pelzer, SC 29669" at bounding box center [559, 100] width 1116 height 21
drag, startPoint x: 55, startPoint y: 98, endPoint x: 114, endPoint y: 97, distance: 58.9
copy link "HARVEY'S GARAGE & TOWING"
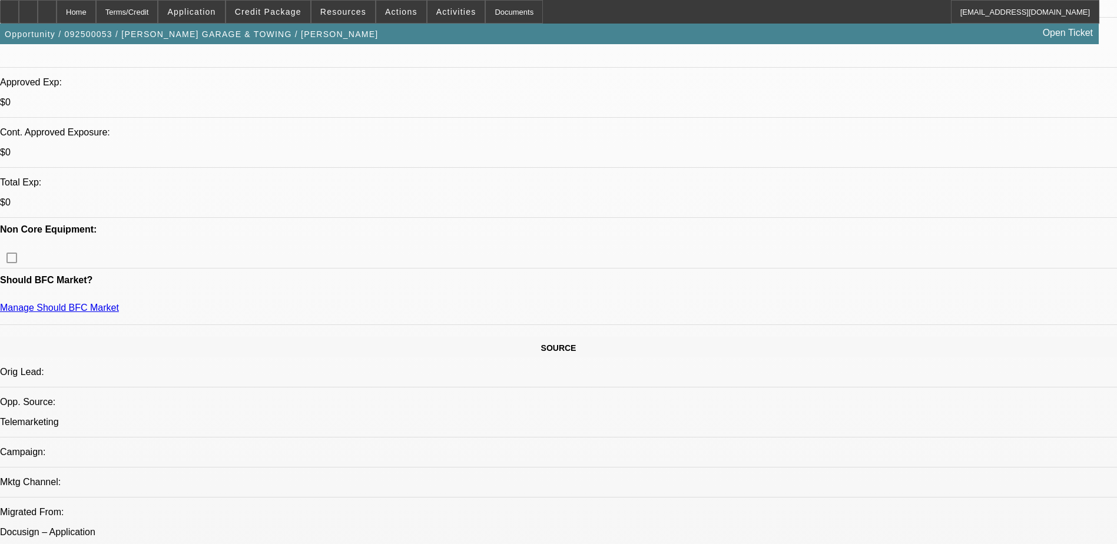
scroll to position [412, 0]
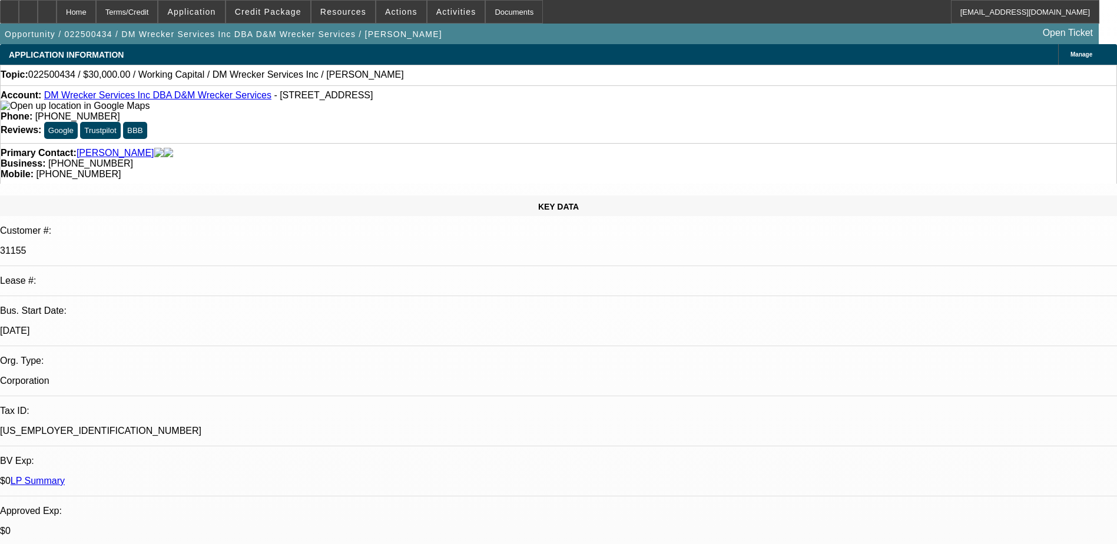
select select "0"
select select "2"
select select "0"
select select "6"
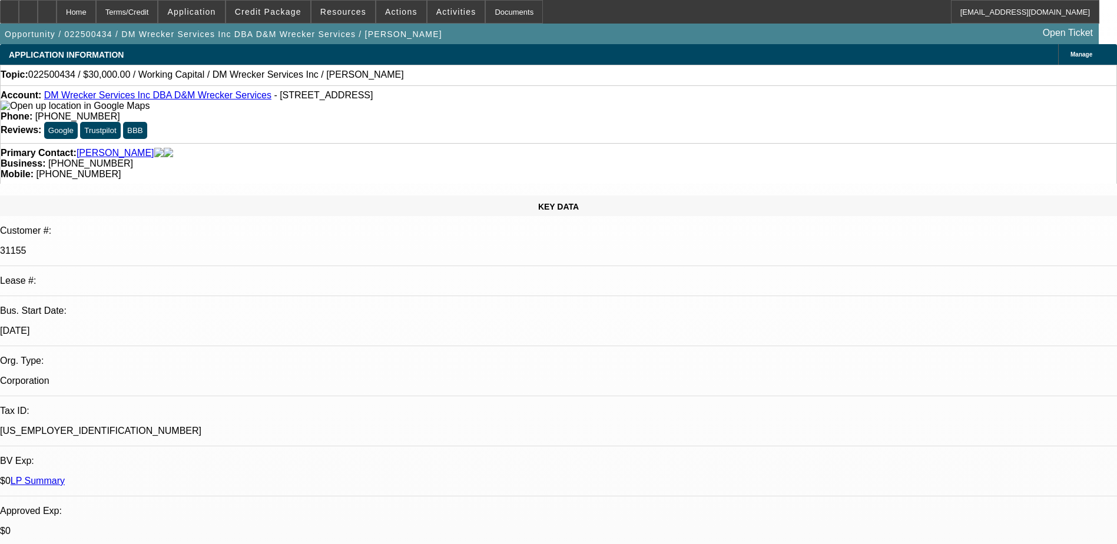
select select "0"
select select "2"
select select "0"
select select "6"
